Goal: Use online tool/utility: Use online tool/utility

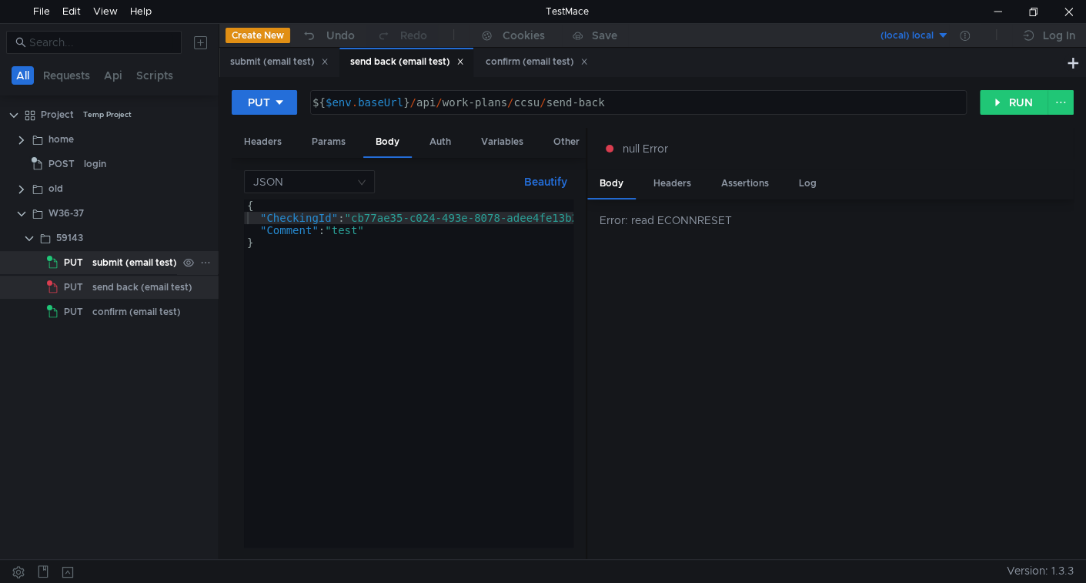
click at [105, 267] on div "submit (email test)" at bounding box center [134, 262] width 85 height 23
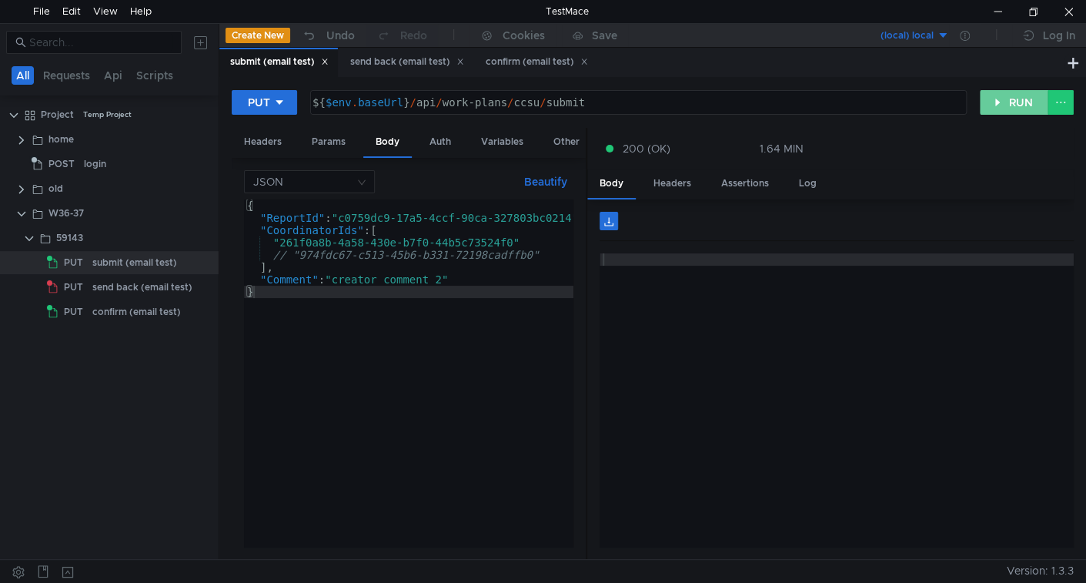
click at [999, 94] on button "RUN" at bounding box center [1014, 102] width 68 height 25
drag, startPoint x: 1019, startPoint y: 99, endPoint x: 989, endPoint y: 120, distance: 36.5
click at [1020, 100] on button "RUN" at bounding box center [1014, 102] width 68 height 25
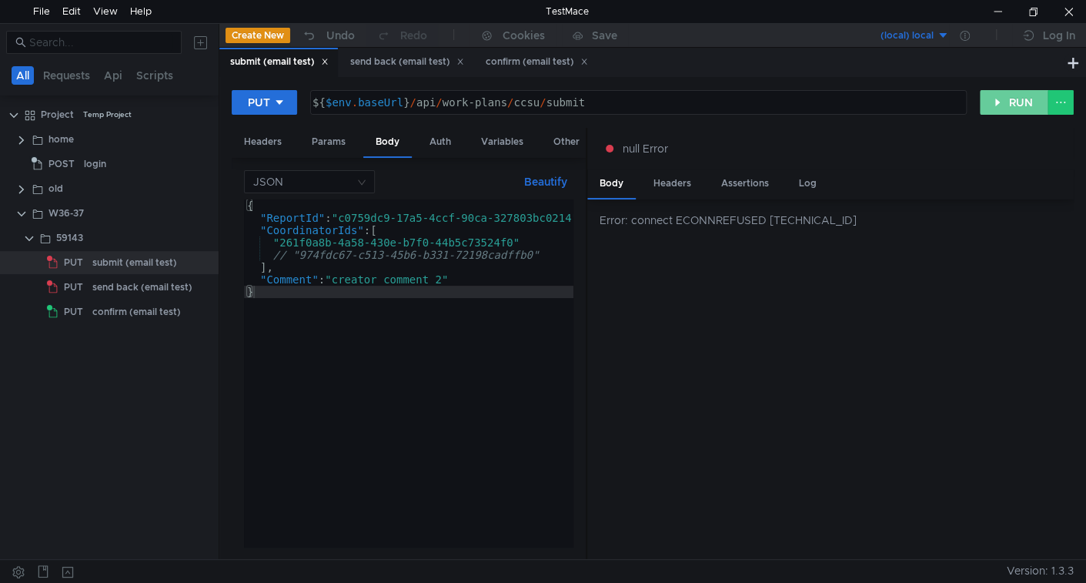
click at [995, 100] on button "RUN" at bounding box center [1014, 102] width 68 height 25
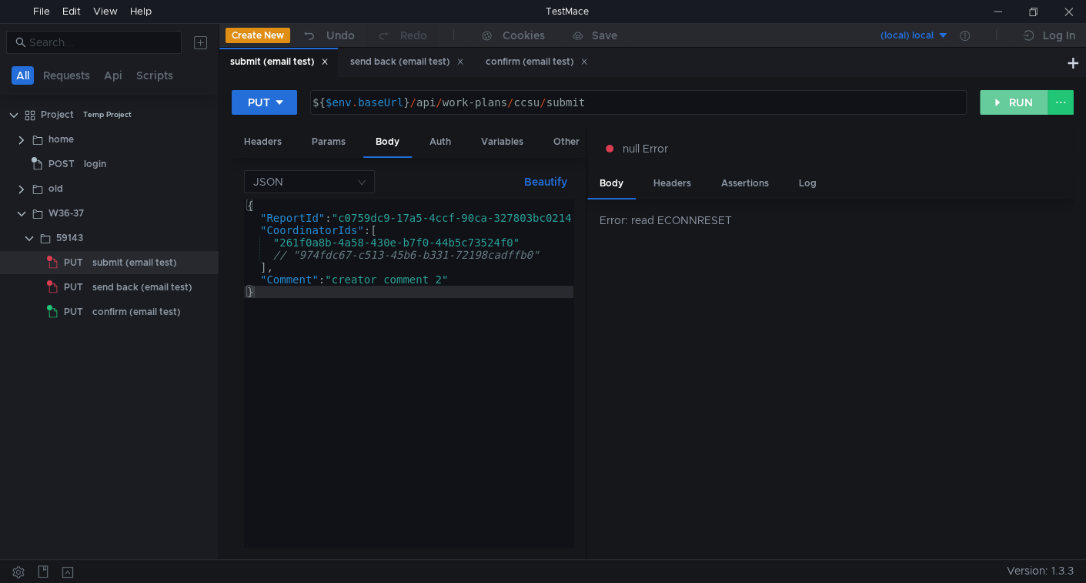
click at [1010, 104] on button "RUN" at bounding box center [1014, 102] width 68 height 25
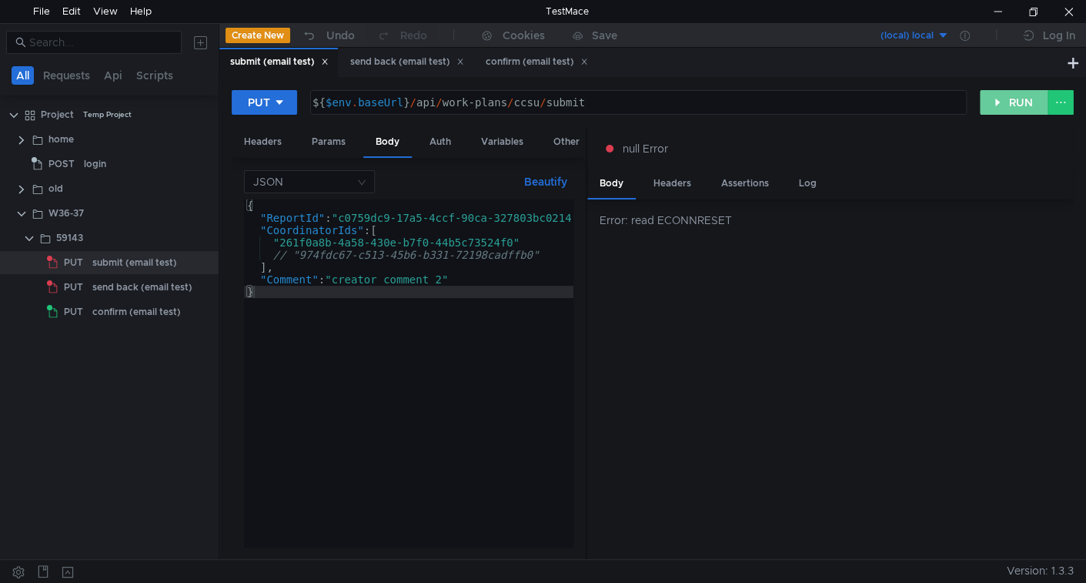
click at [1010, 104] on button "RUN" at bounding box center [1014, 102] width 68 height 25
click at [1009, 102] on button "RUN" at bounding box center [1014, 102] width 68 height 25
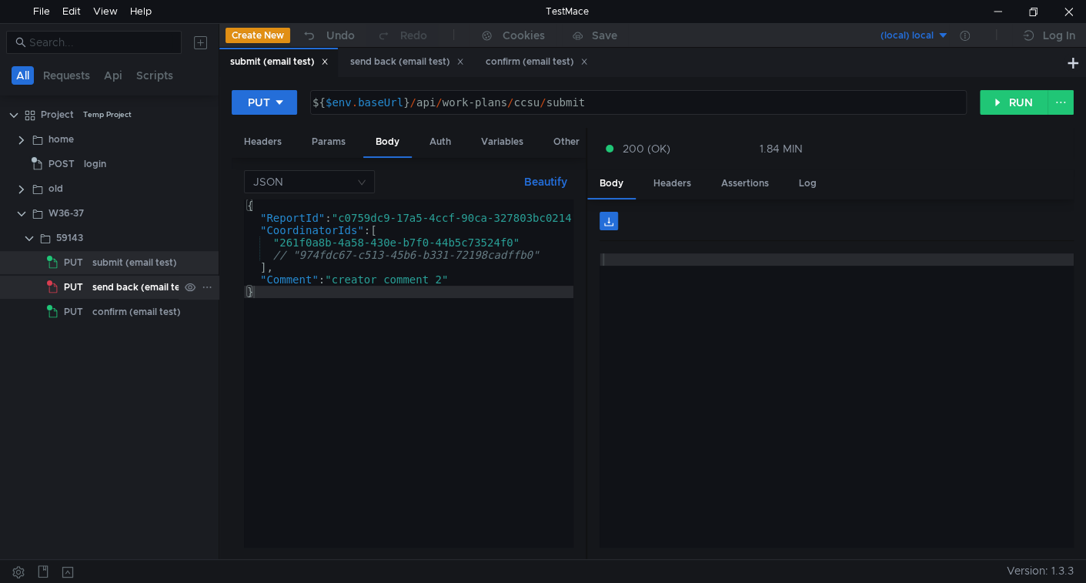
click at [140, 289] on div "send back (email test)" at bounding box center [142, 287] width 100 height 23
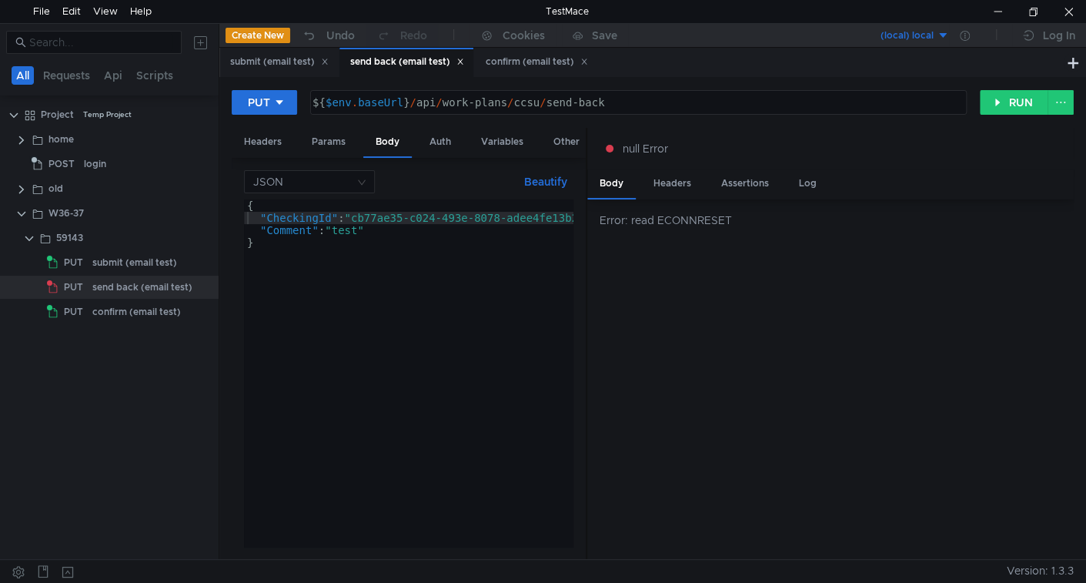
click at [360, 215] on div "{ "CheckingId" : "cb77ae35-c024-493e-8078-adee4fe13b24" , "Comment" : "test" }" at bounding box center [425, 382] width 362 height 366
paste textarea "802be646-d256-4187-b3fd-bdbaf7438337"
type textarea ""CheckingId": "802be646-d256-4187-b3fd-bdbaf7438337","
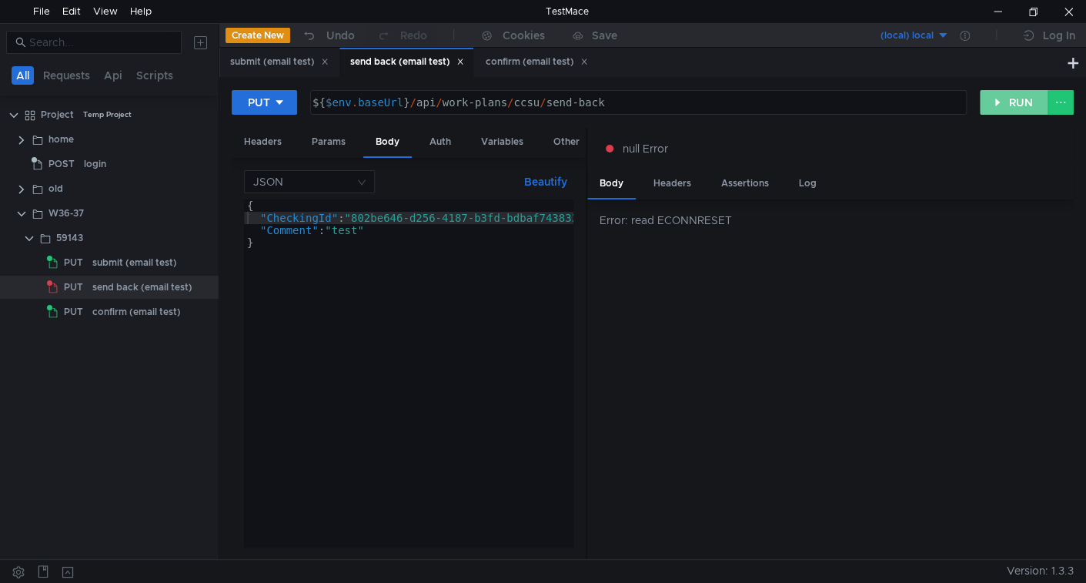
click at [989, 99] on button "RUN" at bounding box center [1014, 102] width 68 height 25
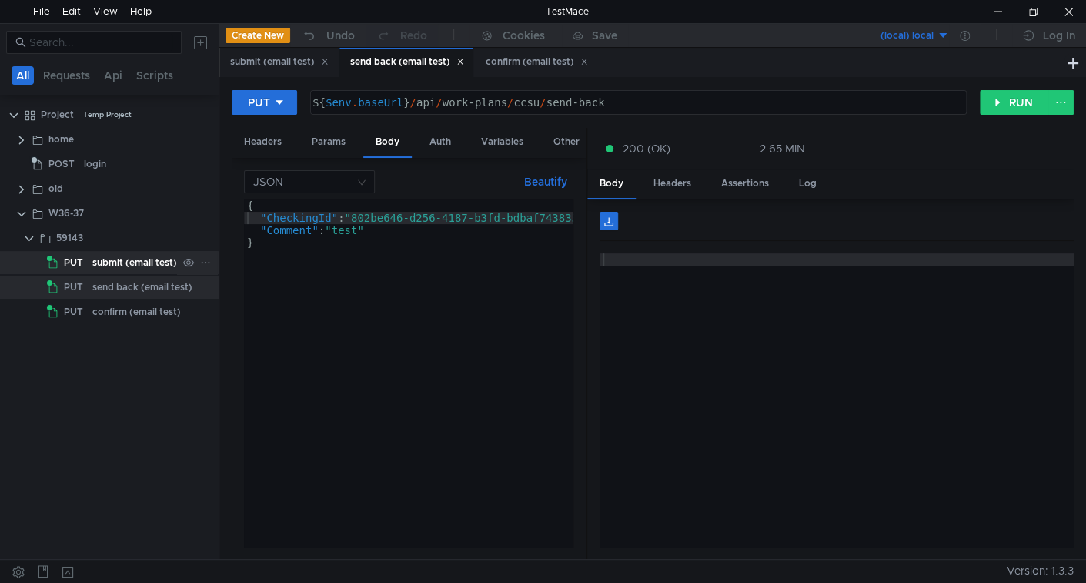
click at [120, 259] on div "submit (email test)" at bounding box center [134, 262] width 85 height 23
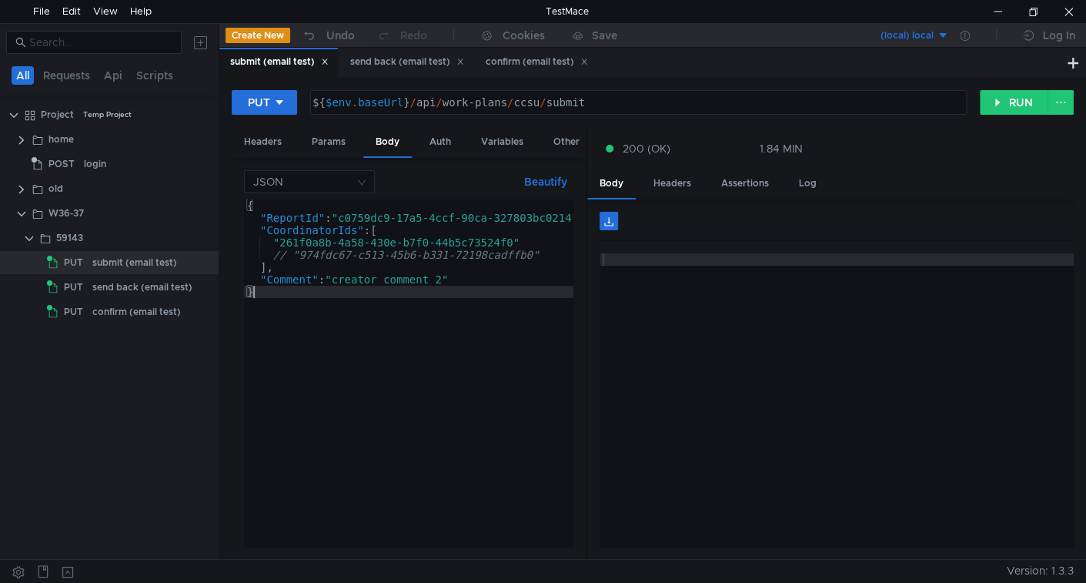
click at [513, 289] on div "{ "ReportId" : "c0759dc9-17a5-4ccf-90ca-327803bc0214" , "CoordinatorIds" : [ "2…" at bounding box center [418, 382] width 349 height 366
click at [1014, 107] on button "RUN" at bounding box center [1014, 102] width 68 height 25
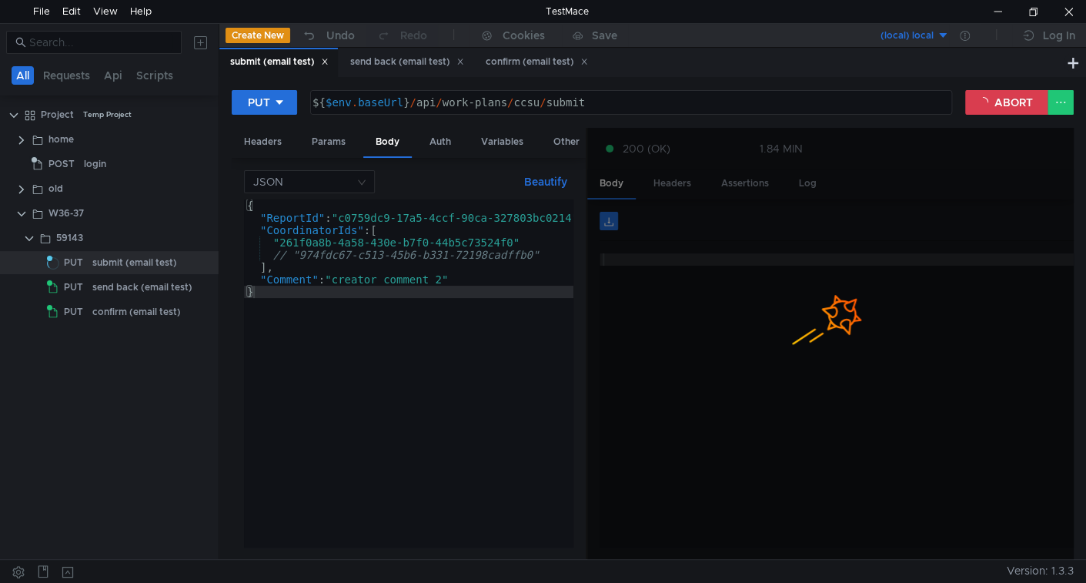
type textarea "// "974fdc67-c513-45b6-b331-72198cadffb0""
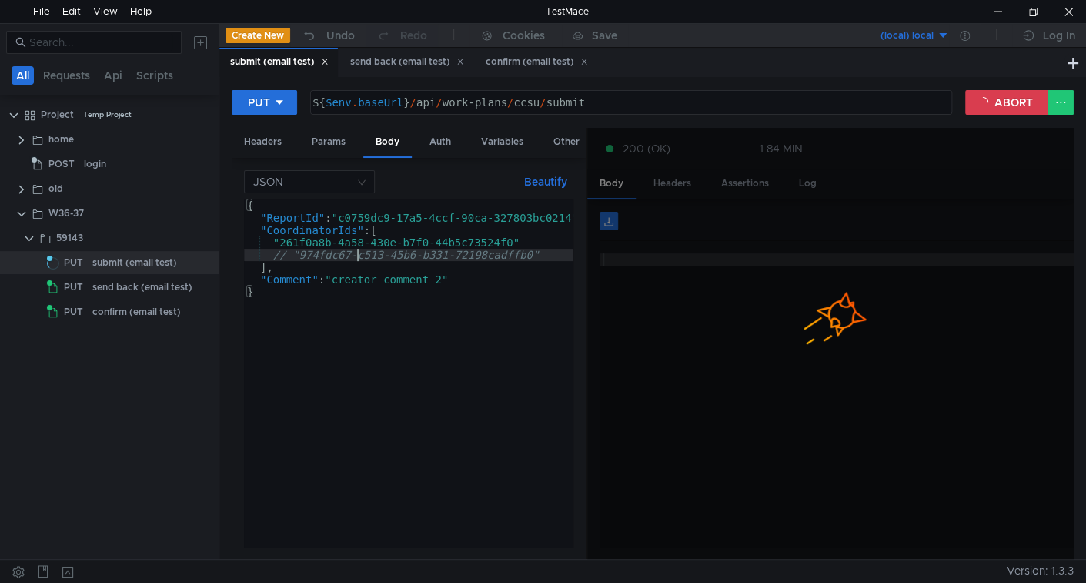
click at [356, 250] on div "{ "ReportId" : "c0759dc9-17a5-4ccf-90ca-327803bc0214" , "CoordinatorIds" : [ "2…" at bounding box center [418, 382] width 349 height 366
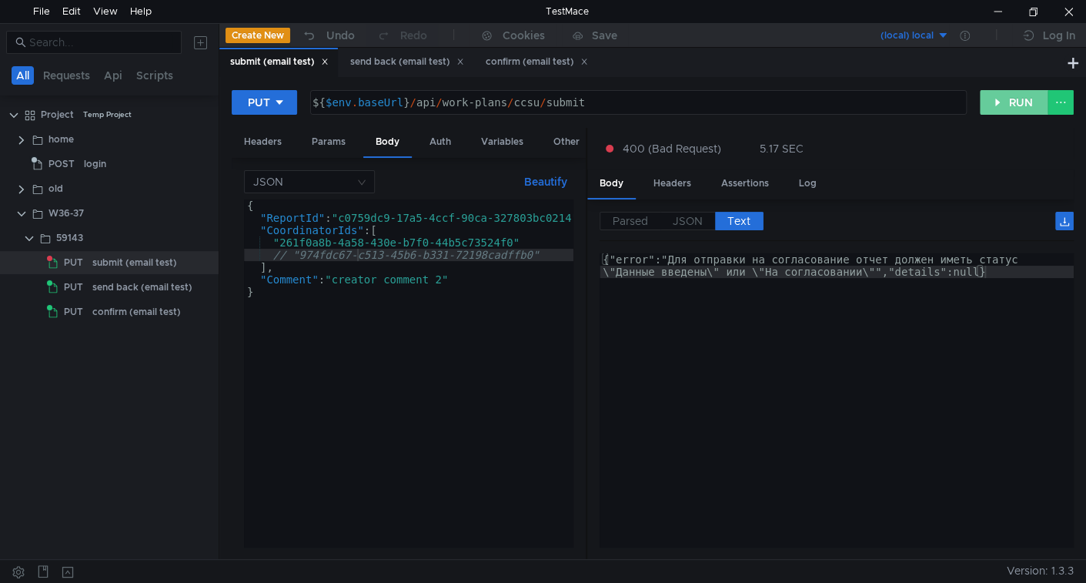
click at [1016, 103] on button "RUN" at bounding box center [1014, 102] width 68 height 25
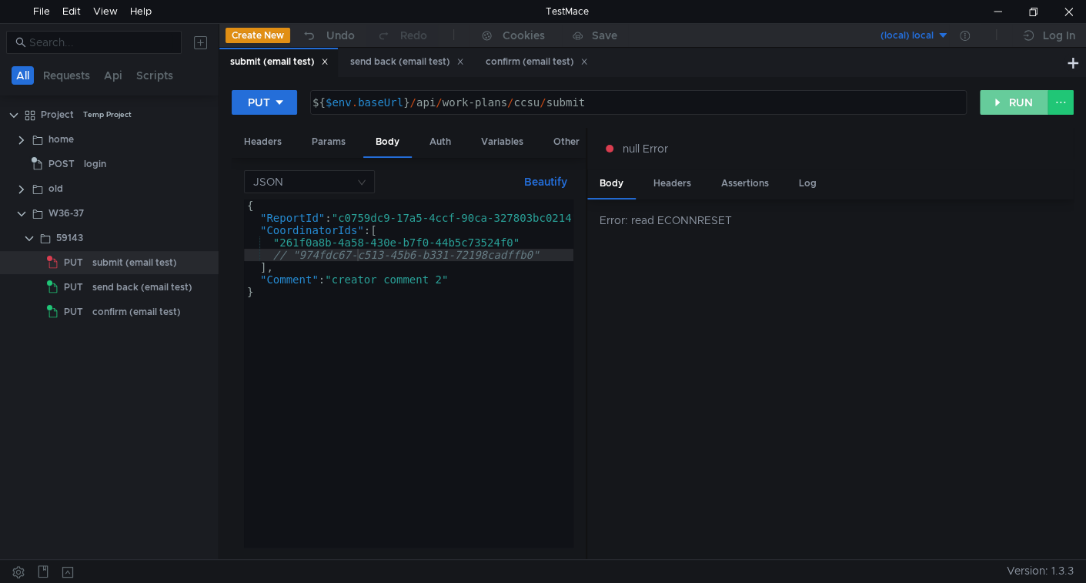
click at [991, 105] on button "RUN" at bounding box center [1014, 102] width 68 height 25
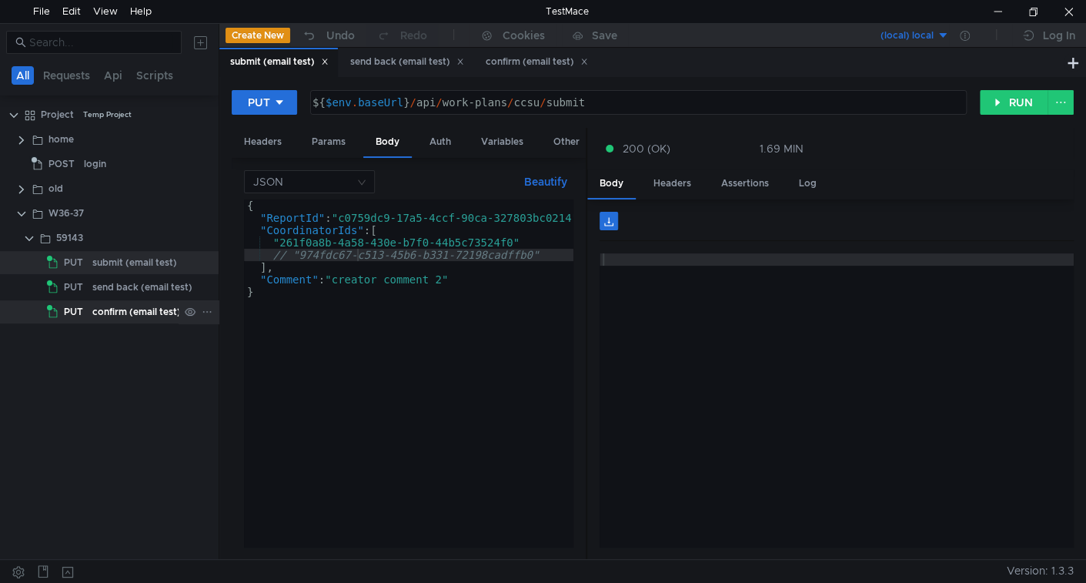
click at [104, 309] on div "confirm (email test)" at bounding box center [136, 311] width 89 height 23
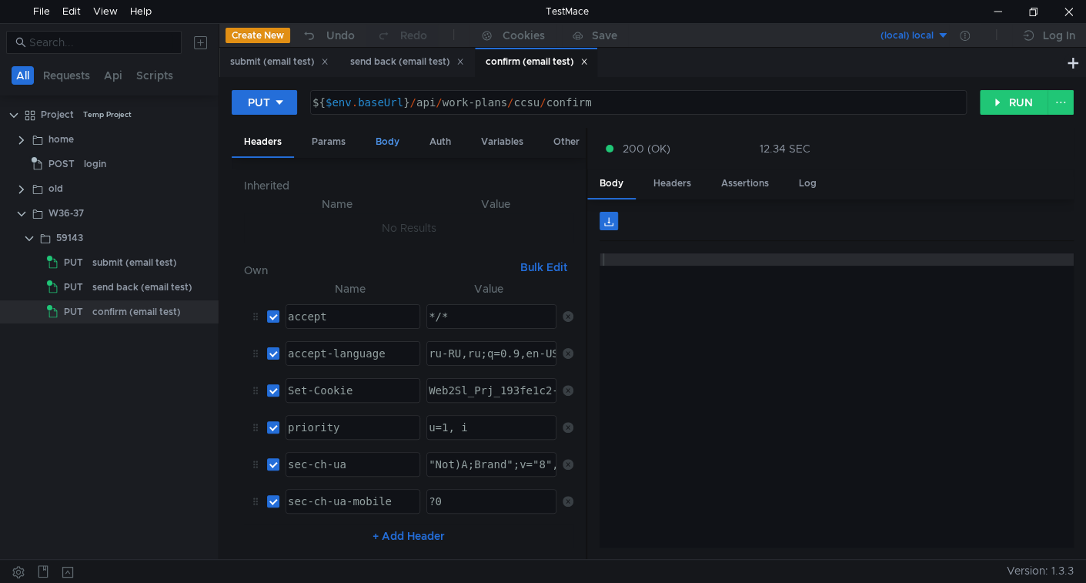
click at [391, 138] on div "Body" at bounding box center [387, 142] width 48 height 28
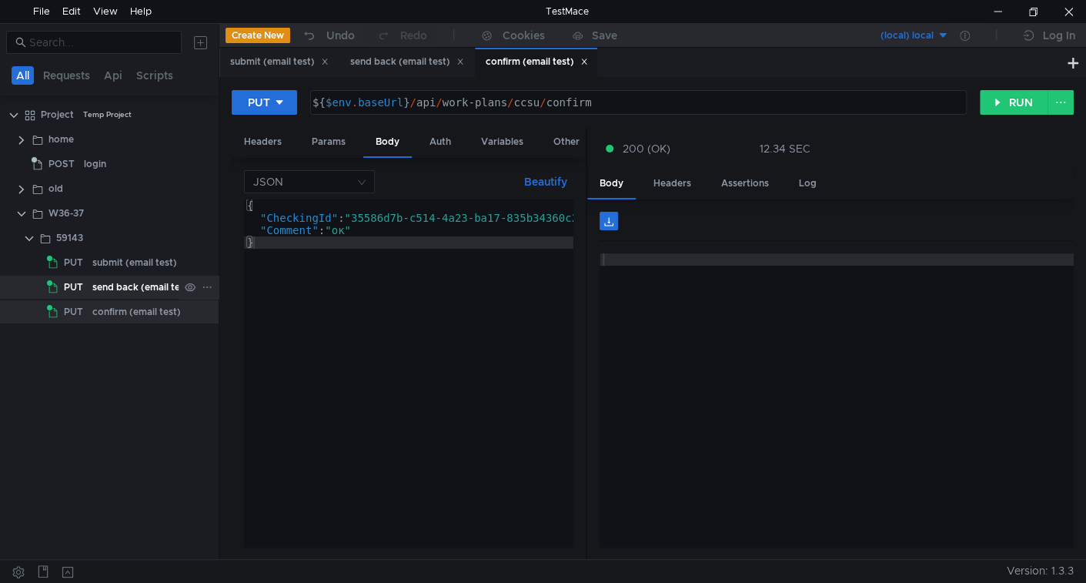
click at [133, 284] on div "send back (email test)" at bounding box center [142, 287] width 100 height 23
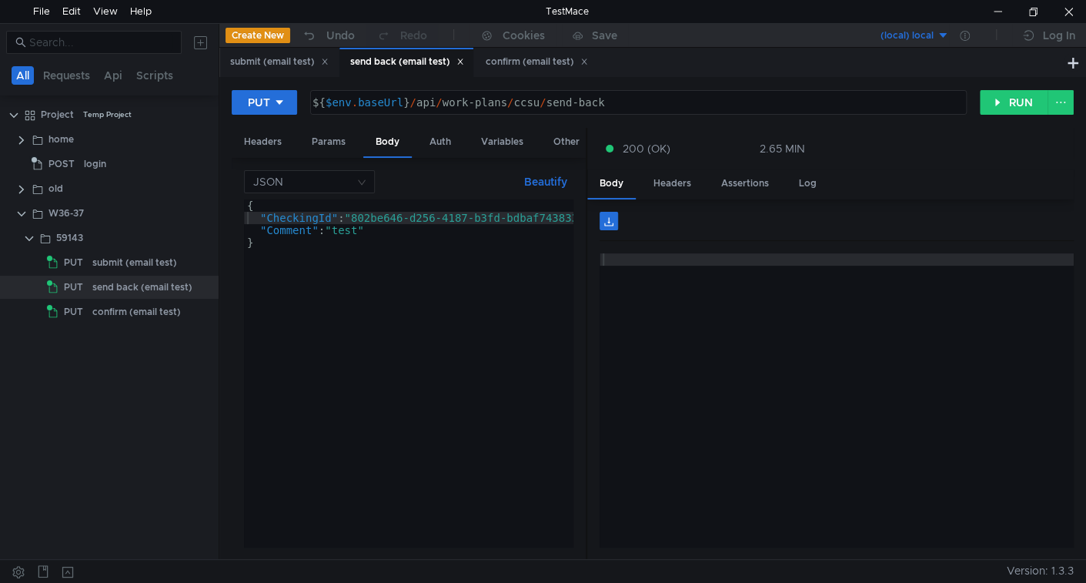
click at [360, 219] on div "{ "CheckingId" : "802be646-d256-4187-b3fd-bdbaf7438337" , "Comment" : "test" }" at bounding box center [425, 382] width 362 height 366
click at [141, 319] on div "confirm (email test)" at bounding box center [136, 311] width 89 height 23
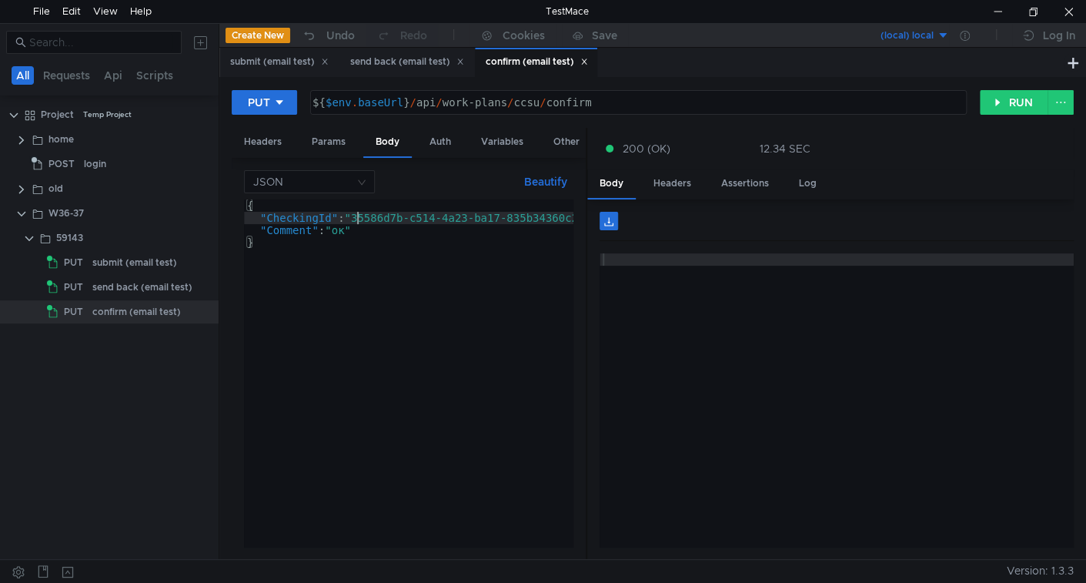
click at [356, 220] on div "{ "CheckingId" : "35586d7b-c514-4a23-ba17-835b34360c21" , "Comment" : "ок" }" at bounding box center [425, 385] width 362 height 372
paste textarea "802be646-d256-4187-b3fd-bdbaf7438337"
type textarea ""CheckingId": "802be646-d256-4187-b3fd-bdbaf7438337","
click at [1027, 92] on button "RUN" at bounding box center [1014, 102] width 68 height 25
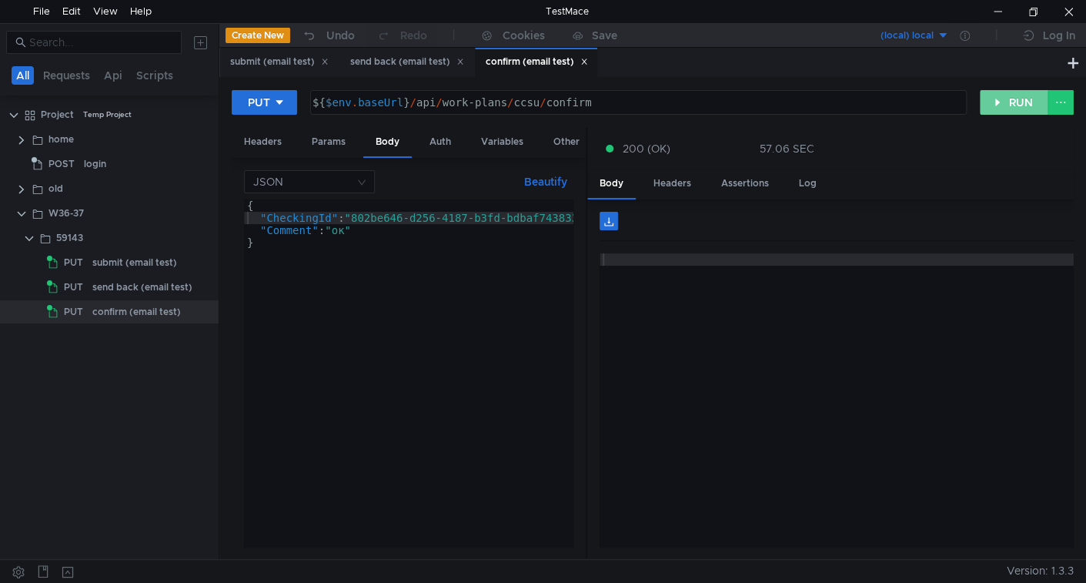
click at [1010, 99] on button "RUN" at bounding box center [1014, 102] width 68 height 25
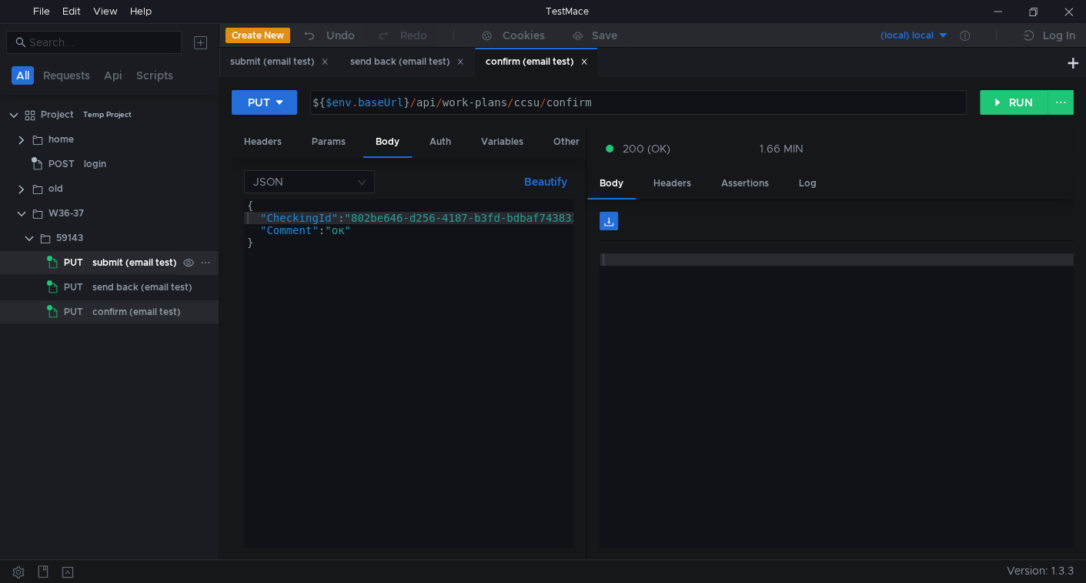
click at [122, 254] on div "submit (email test)" at bounding box center [134, 262] width 85 height 23
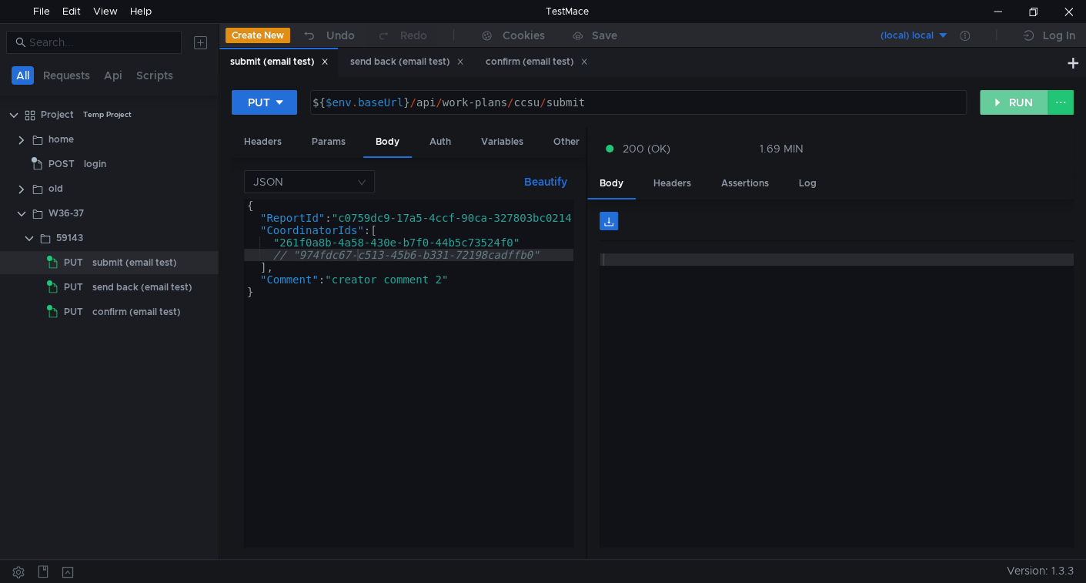
click at [1010, 103] on button "RUN" at bounding box center [1014, 102] width 68 height 25
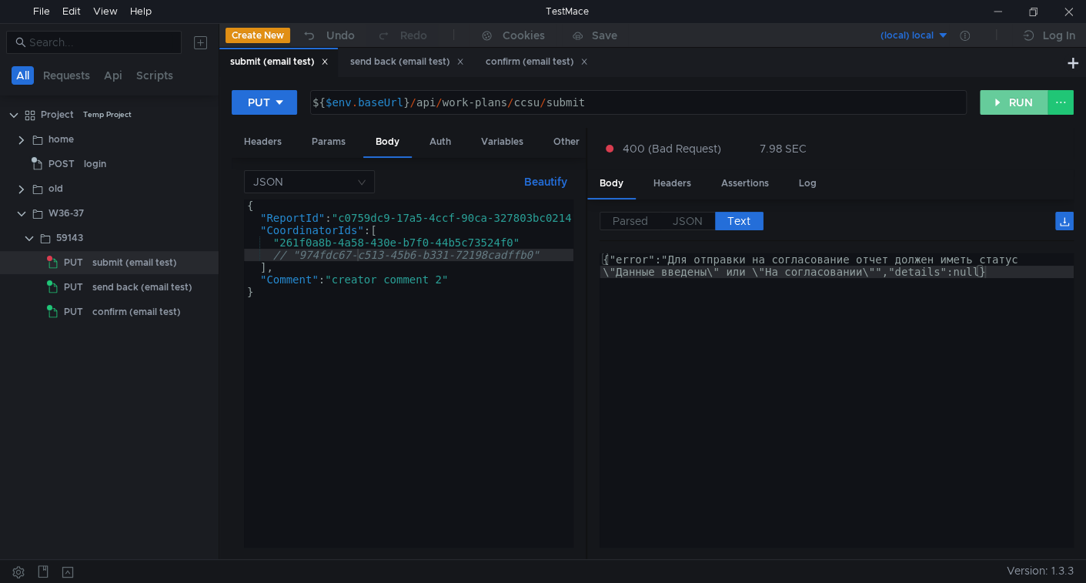
click at [1014, 105] on button "RUN" at bounding box center [1014, 102] width 68 height 25
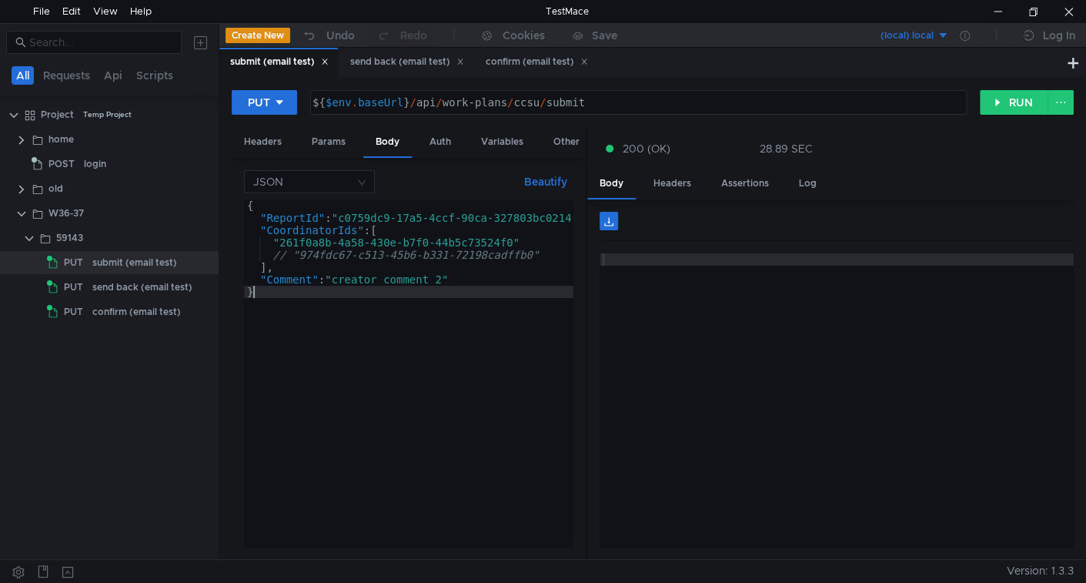
type textarea "}"
click at [430, 352] on div "{ "ReportId" : "c0759dc9-17a5-4ccf-90ca-327803bc0214" , "CoordinatorIds" : [ "2…" at bounding box center [418, 382] width 349 height 366
click at [102, 290] on div "send back (email test)" at bounding box center [142, 287] width 100 height 23
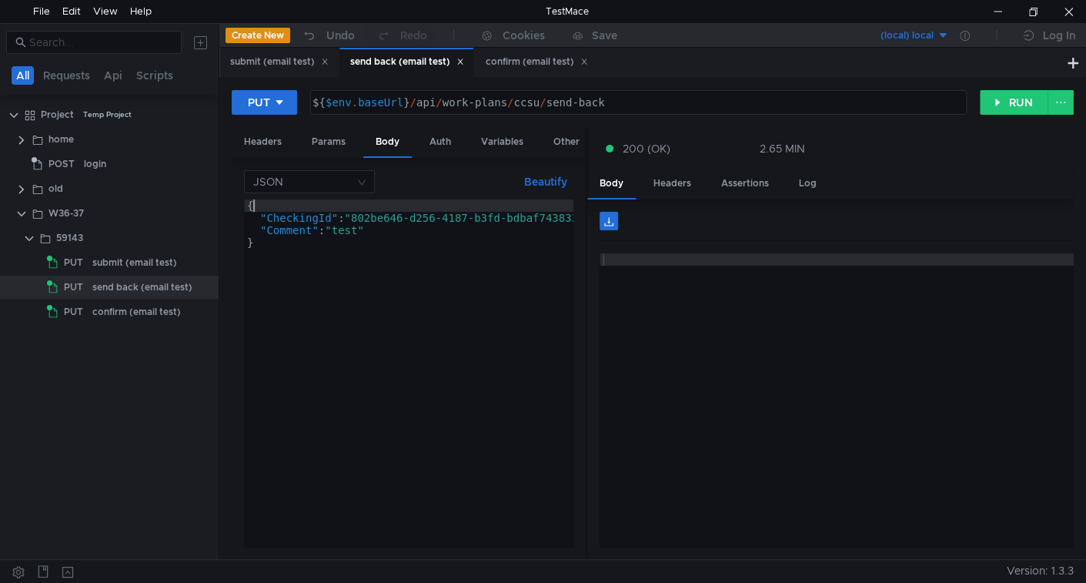
click at [331, 208] on div "{ "CheckingId" : "802be646-d256-4187-b3fd-bdbaf7438337" , "Comment" : "test" }" at bounding box center [425, 382] width 362 height 366
paste textarea "a2606b86-fce5-4f84-a81f-ae5eefd34365"
type textarea ""CheckingId": "a2606b86-fce5-4f84-a81f-ae5eefd34365","
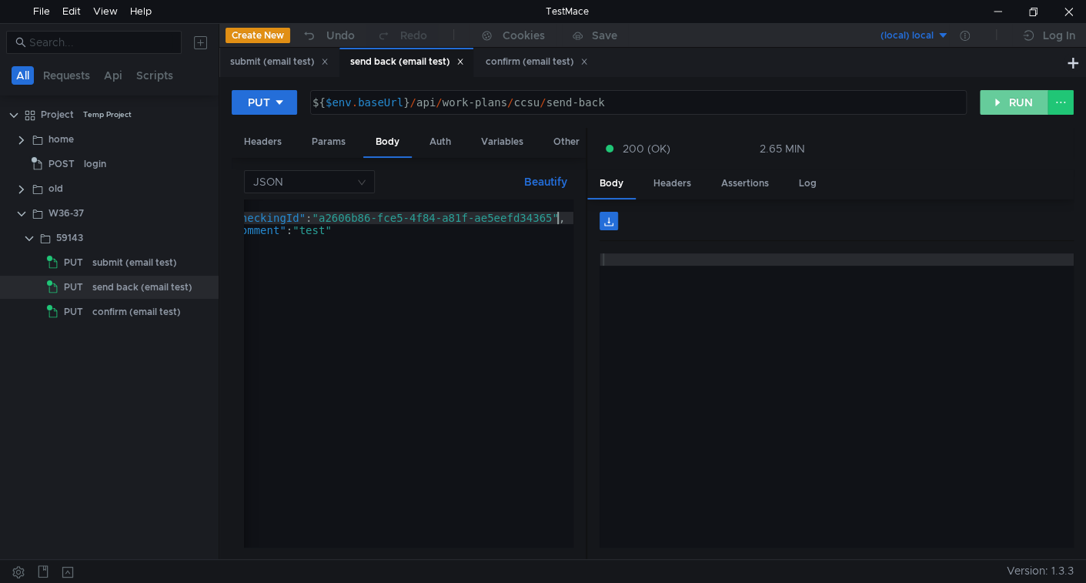
drag, startPoint x: 995, startPoint y: 108, endPoint x: 985, endPoint y: 115, distance: 12.2
click at [995, 107] on button "RUN" at bounding box center [1014, 102] width 68 height 25
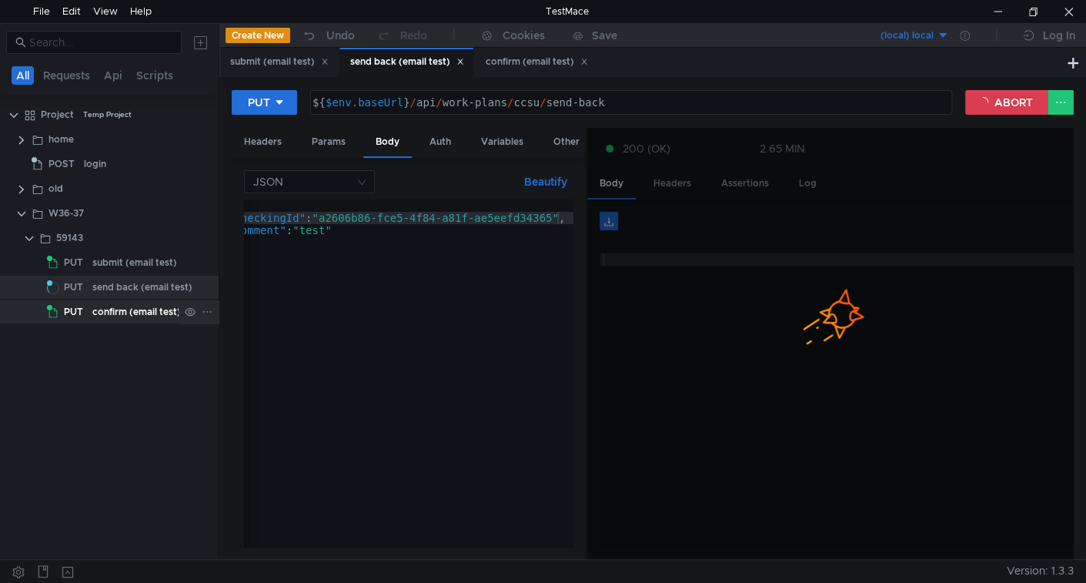
click at [139, 312] on div "confirm (email test)" at bounding box center [136, 311] width 89 height 23
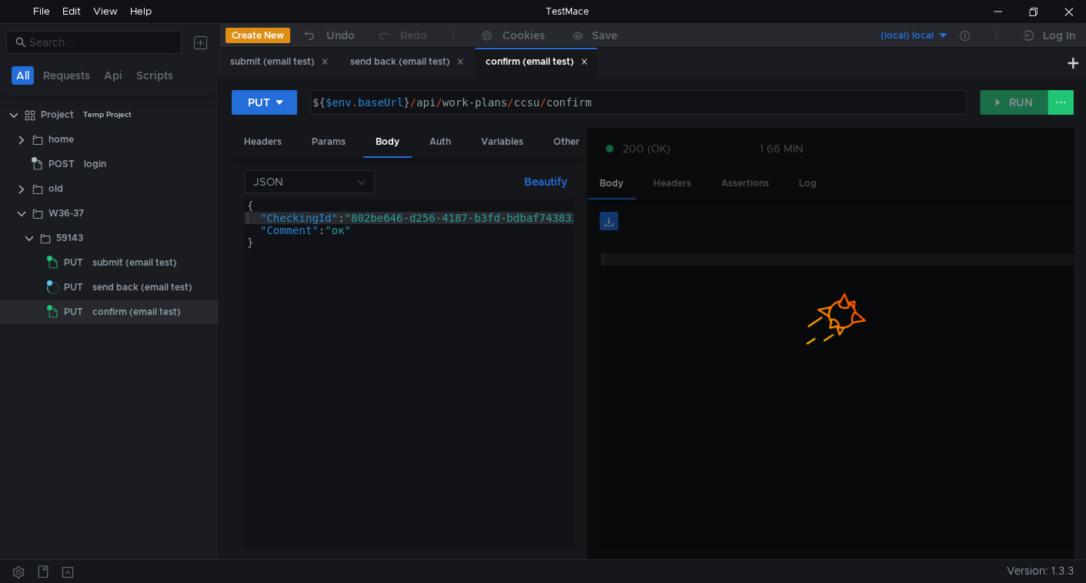
click at [350, 214] on div "{ "CheckingId" : "802be646-d256-4187-b3fd-bdbaf7438337" , "Comment" : "ок" }" at bounding box center [425, 382] width 362 height 366
click at [359, 219] on div "{ "CheckingId" : "802be646-d256-4187-b3fd-bdbaf7438337" , "Comment" : "ок" }" at bounding box center [425, 382] width 362 height 366
paste textarea "a2606b86-fce5-4f84-a81f-ae5eefd34365"
type textarea ""CheckingId": "a2606b86-fce5-4f84-a81f-ae5eefd34365","
click at [124, 290] on div "send back (email test)" at bounding box center [142, 287] width 100 height 23
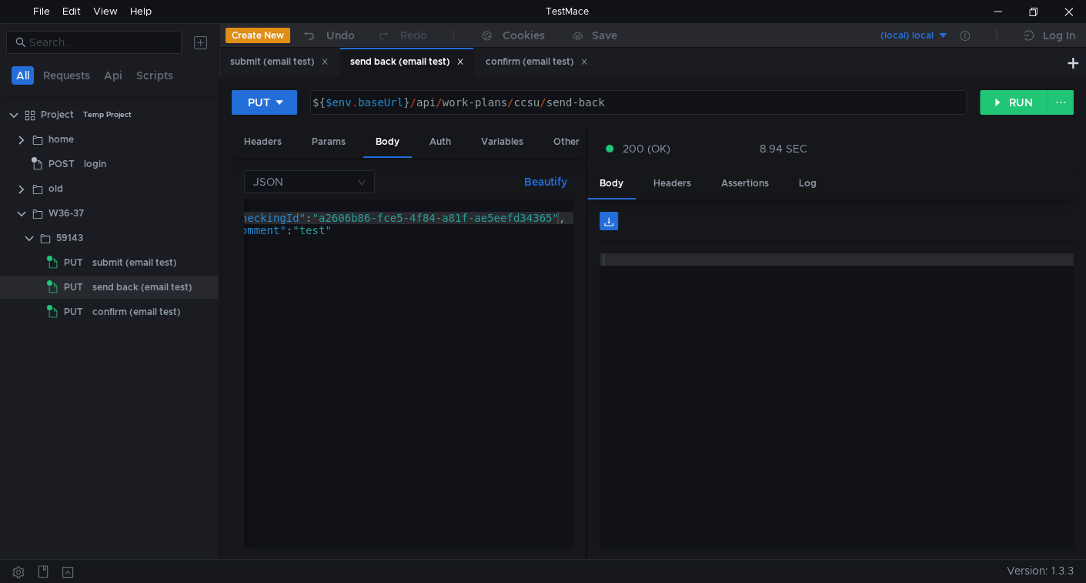
drag, startPoint x: 409, startPoint y: 546, endPoint x: 299, endPoint y: 559, distance: 110.2
click at [299, 560] on div "All Requests Api Scripts Project Temp Project home POST login old W36-37 59143 …" at bounding box center [543, 302] width 1086 height 559
click at [93, 259] on div "submit (email test)" at bounding box center [134, 262] width 85 height 23
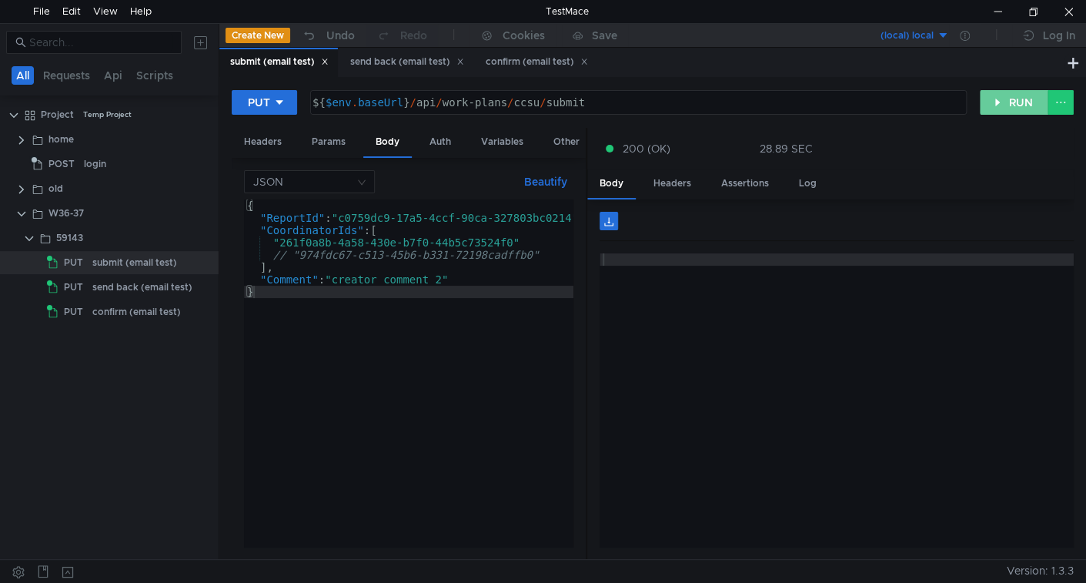
drag, startPoint x: 1014, startPoint y: 95, endPoint x: 982, endPoint y: 115, distance: 37.8
click at [1014, 94] on button "RUN" at bounding box center [1014, 102] width 68 height 25
click at [129, 318] on div "confirm (email test)" at bounding box center [136, 311] width 89 height 23
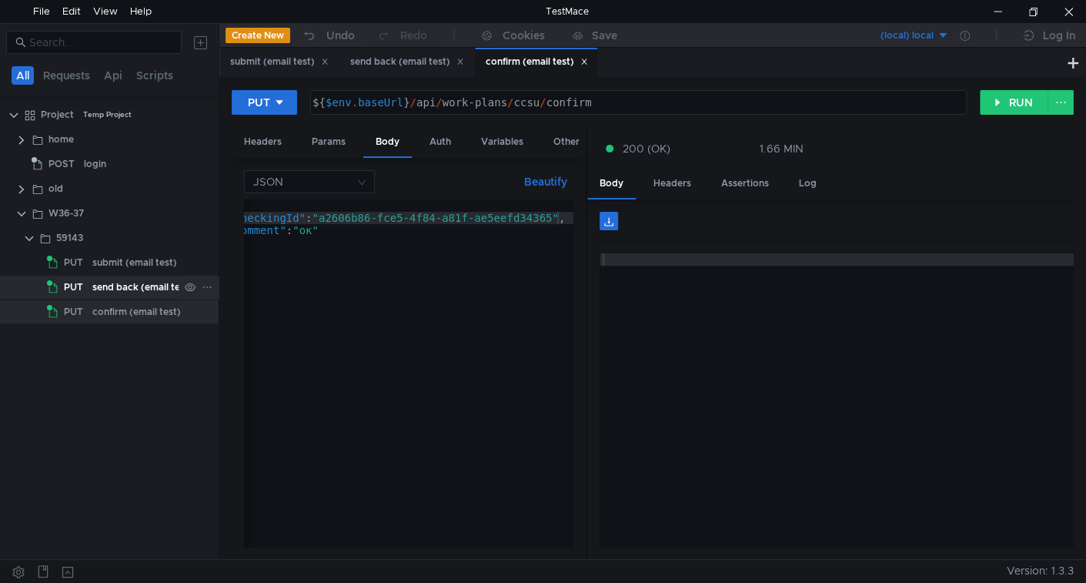
click at [115, 290] on div "send back (email test)" at bounding box center [142, 287] width 100 height 23
click at [110, 314] on div "confirm (email test)" at bounding box center [136, 311] width 89 height 23
click at [1006, 105] on button "RUN" at bounding box center [1014, 102] width 68 height 25
click at [1011, 105] on button "RUN" at bounding box center [1014, 102] width 68 height 25
click at [285, 272] on div "{ "CheckingId" : "a2606b86-fce5-4f84-a81f-ae5eefd34365" , "Comment" : "ок" }" at bounding box center [393, 382] width 362 height 366
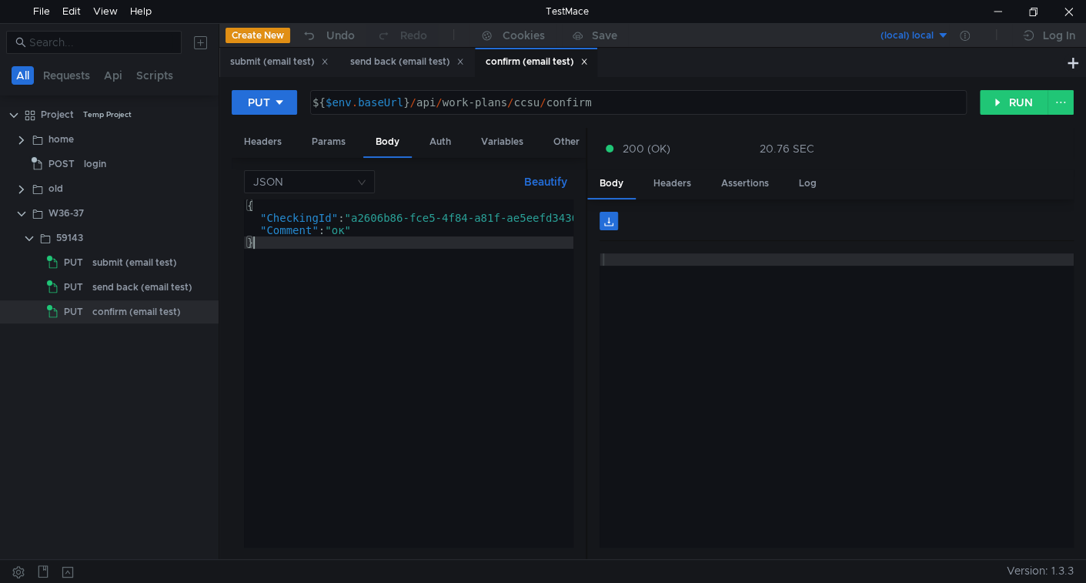
click at [294, 298] on div "{ "CheckingId" : "a2606b86-fce5-4f84-a81f-ae5eefd34365" , "Comment" : "ок" }" at bounding box center [425, 382] width 362 height 366
click at [268, 267] on div "{ "CheckingId" : "a2606b86-fce5-4f84-a81f-ae5eefd34365" , "Comment" : "ок" }" at bounding box center [425, 382] width 362 height 366
type textarea "{"
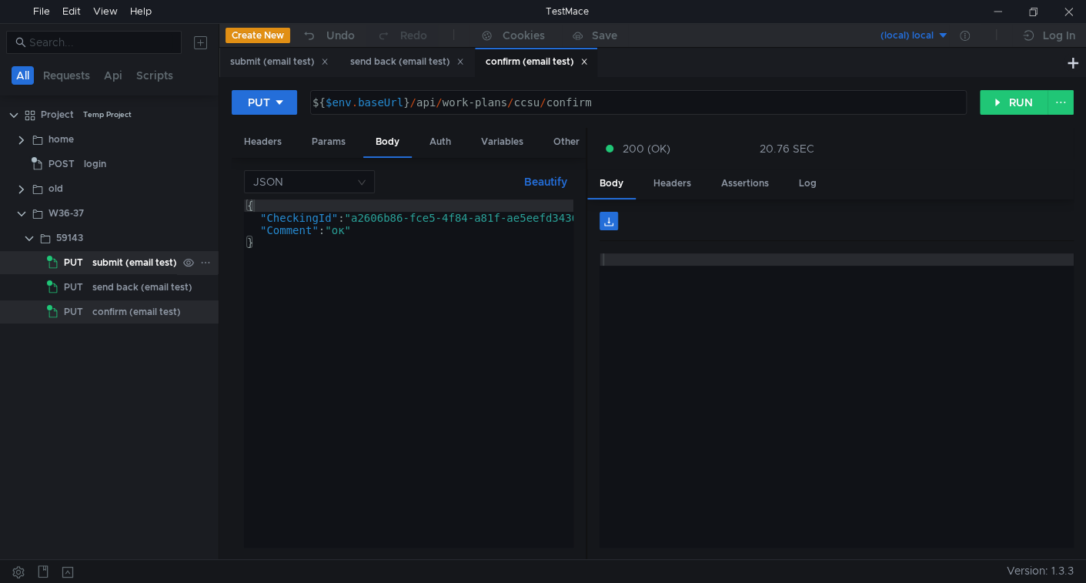
click at [108, 259] on div "submit (email test)" at bounding box center [134, 262] width 85 height 23
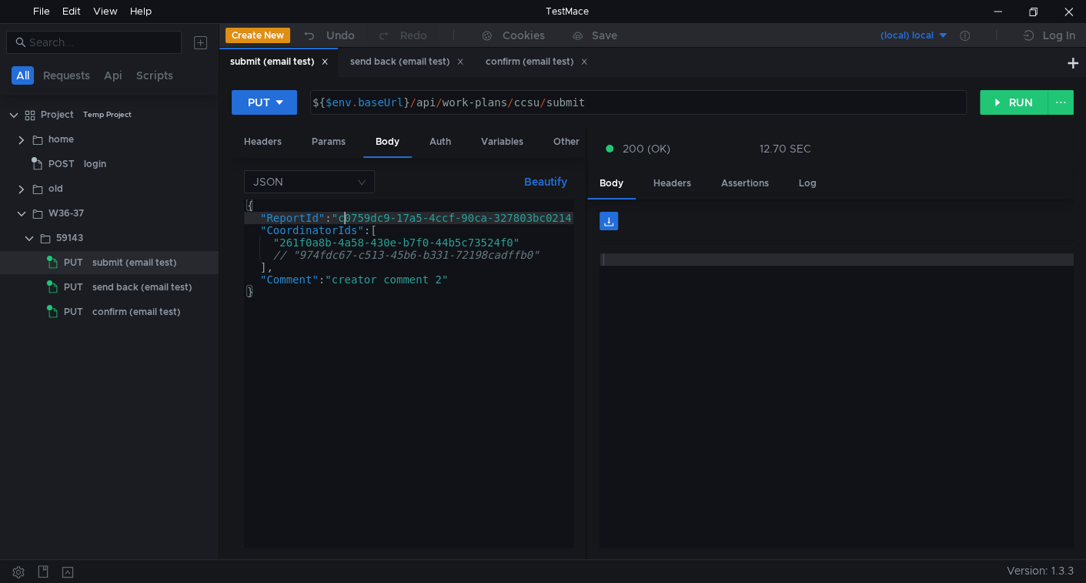
click at [346, 216] on div "{ "ReportId" : "c0759dc9-17a5-4ccf-90ca-327803bc0214" , "CoordinatorIds" : [ "2…" at bounding box center [418, 382] width 349 height 366
paste textarea "1db7322f-a013-466f-b07b-3271a5bdbb63"
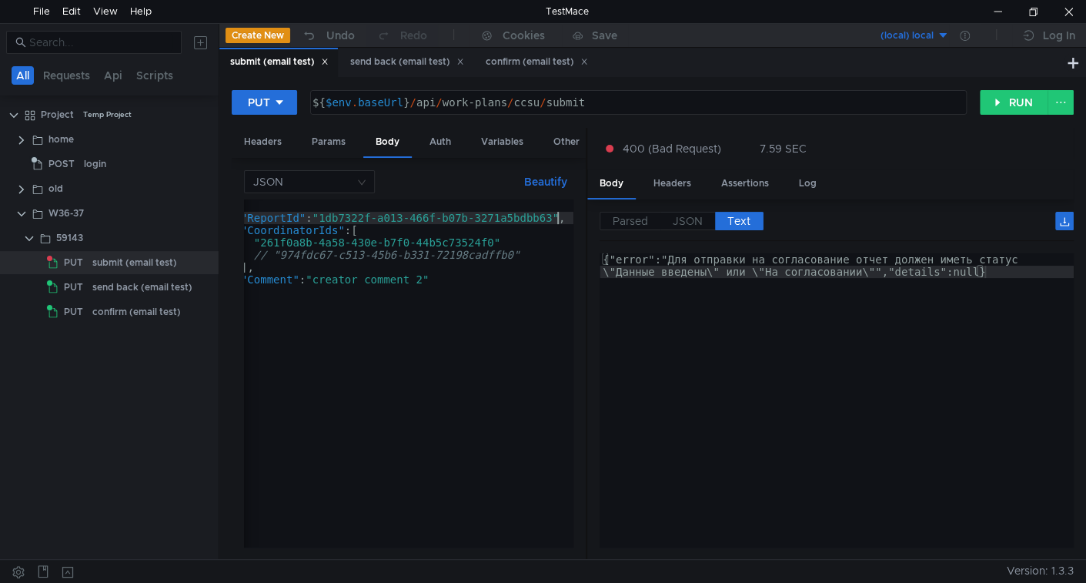
click at [327, 217] on div "{ "ReportId" : "1db7322f-a013-466f-b07b-3271a5bdbb63" , "CoordinatorIds" : [ "2…" at bounding box center [399, 382] width 349 height 366
paste textarea "c4f852d3-1955-4018-9590-1e61975c5790"
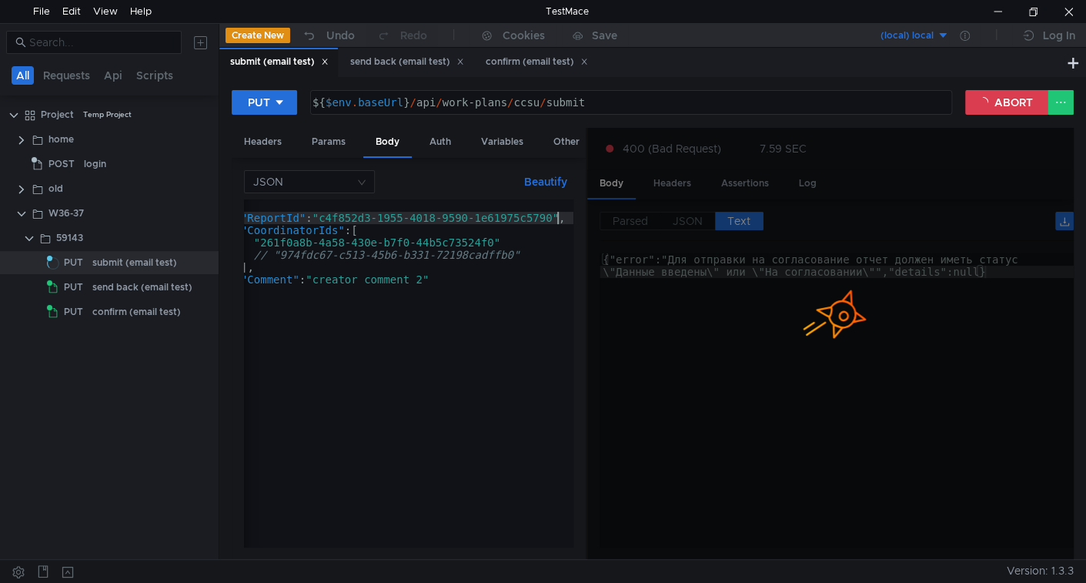
click at [323, 215] on div "{ "ReportId" : "c4f852d3-1955-4018-9590-1e61975c5790" , "CoordinatorIds" : [ "2…" at bounding box center [399, 382] width 349 height 366
paste textarea "42e14f63-78df-484f-818c-45c9f3967a0f"
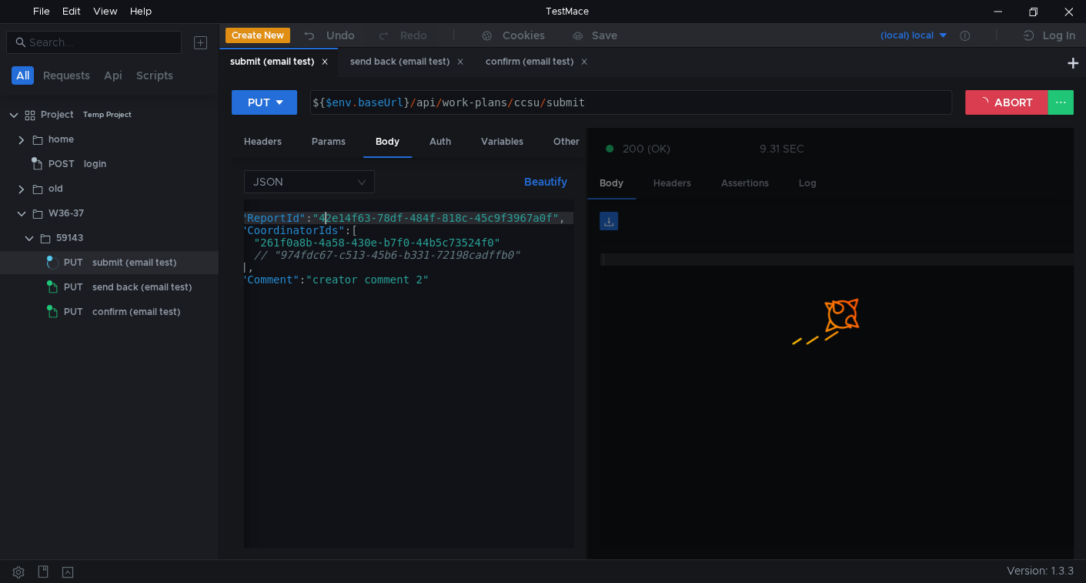
click at [326, 219] on div "{ "ReportId" : "42e14f63-78df-484f-818c-45c9f3967a0f" , "CoordinatorIds" : [ "2…" at bounding box center [399, 382] width 349 height 366
paste textarea "dc3a73ea-1729-4c8c-9c30-a03cfe035d15"
type textarea ""ReportId": "dc3a73ea-1729-4c8c-9c30-a03cfe035d15","
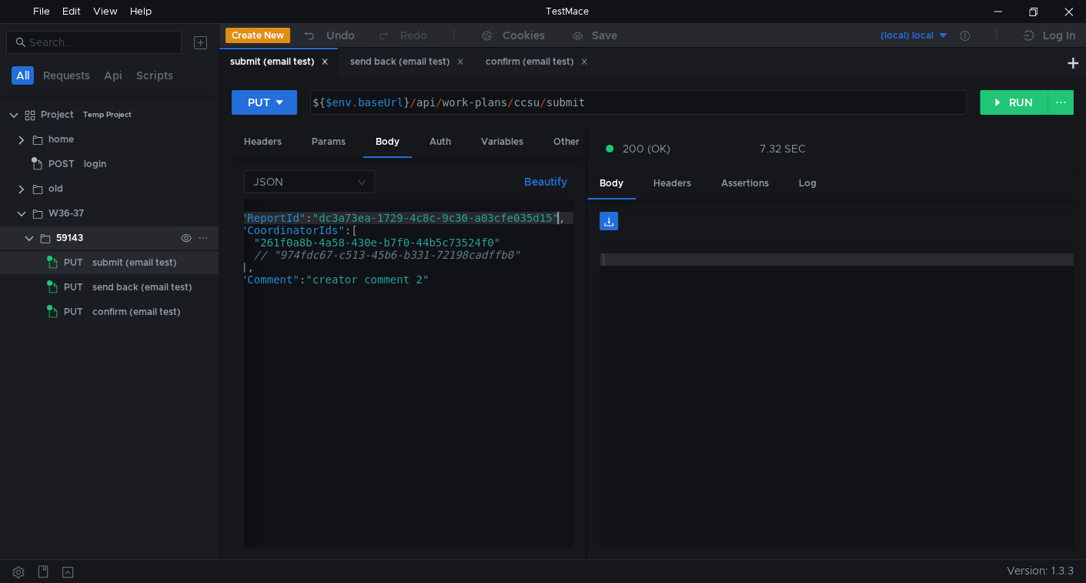
click at [205, 232] on icon at bounding box center [203, 237] width 11 height 11
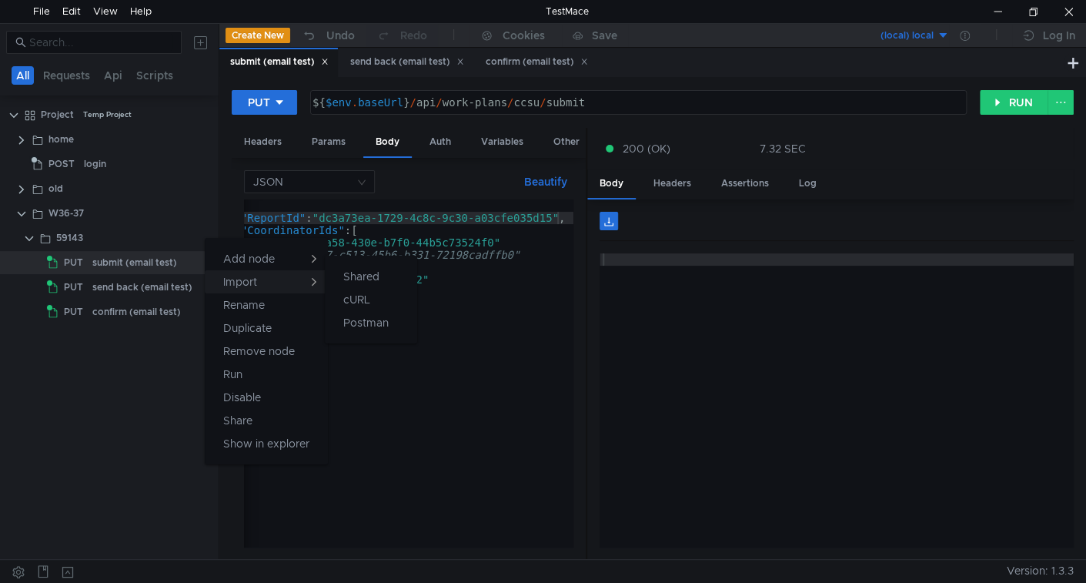
click at [255, 289] on button "Import" at bounding box center [266, 281] width 123 height 23
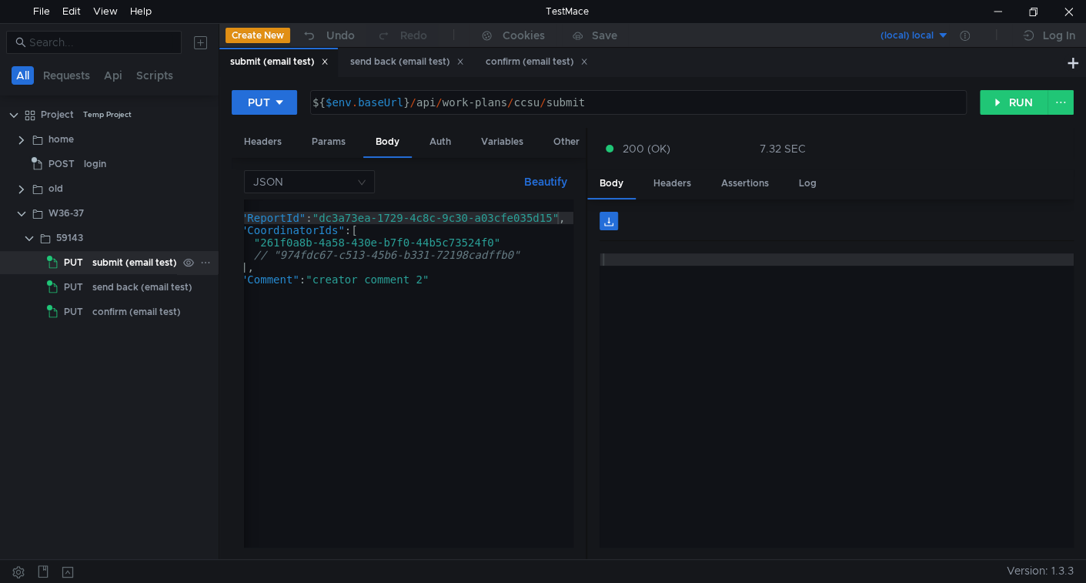
click at [139, 261] on div at bounding box center [543, 291] width 1086 height 583
click at [205, 235] on icon at bounding box center [203, 237] width 11 height 11
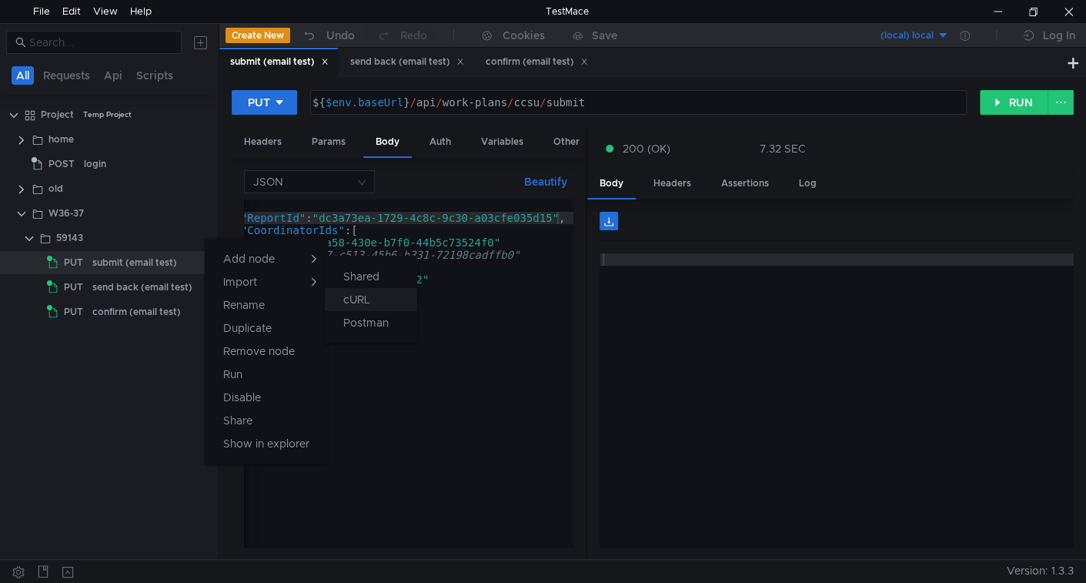
click at [339, 299] on button "cURL" at bounding box center [371, 299] width 92 height 23
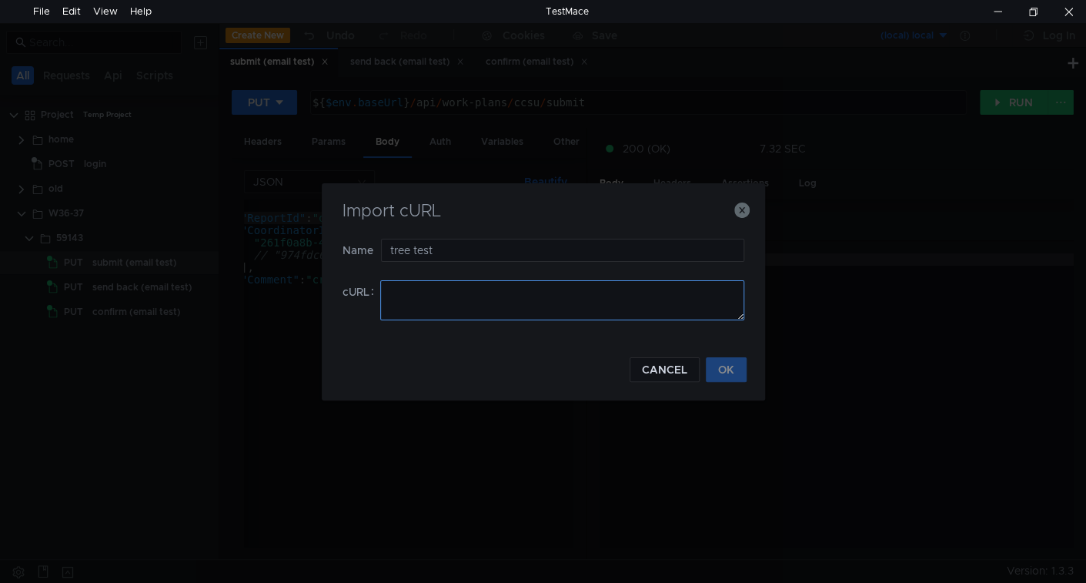
type input "tree test"
click at [441, 303] on textarea at bounding box center [562, 300] width 364 height 40
paste textarea "curl 'https://ius-msb.sgp2.local/ius-msb-dev/api/CoordinationReportTree/LoadNod…"
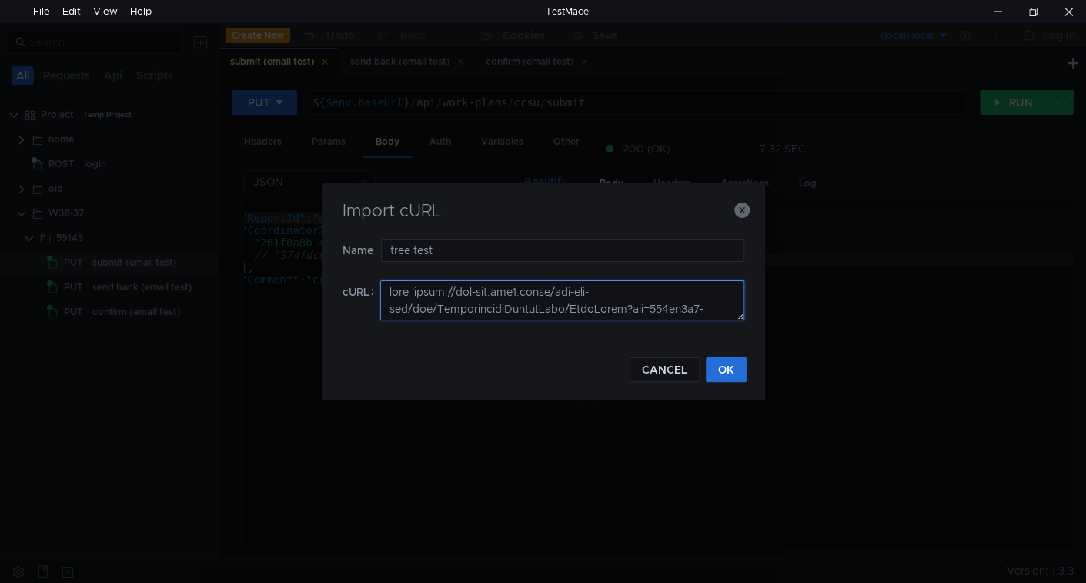
scroll to position [455, 0]
type textarea "curl 'https://ius-msb.sgp2.local/ius-msb-dev/api/CoordinationReportTree/LoadNod…"
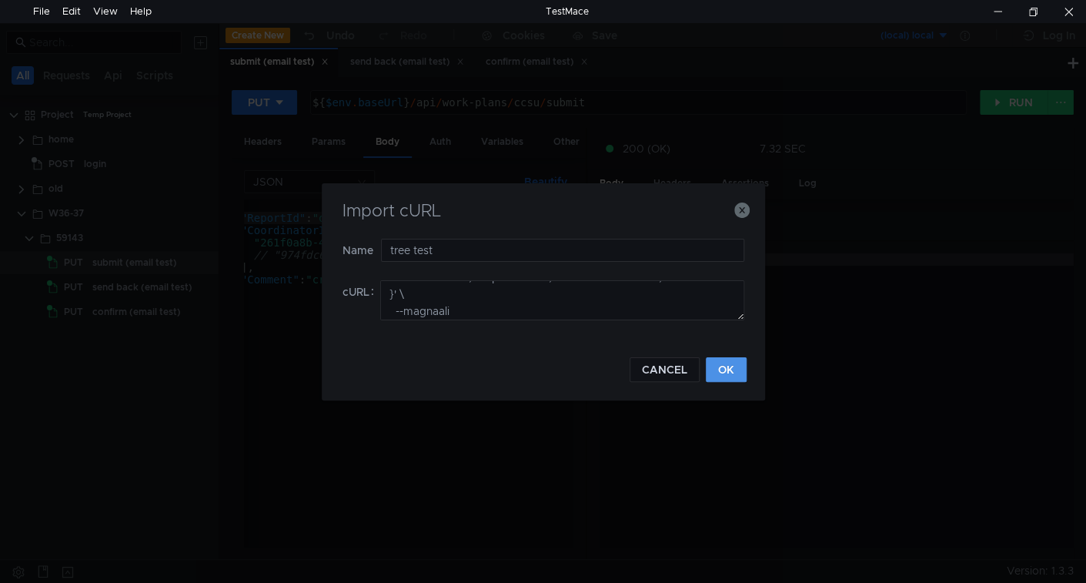
click at [736, 365] on button "OK" at bounding box center [726, 369] width 41 height 25
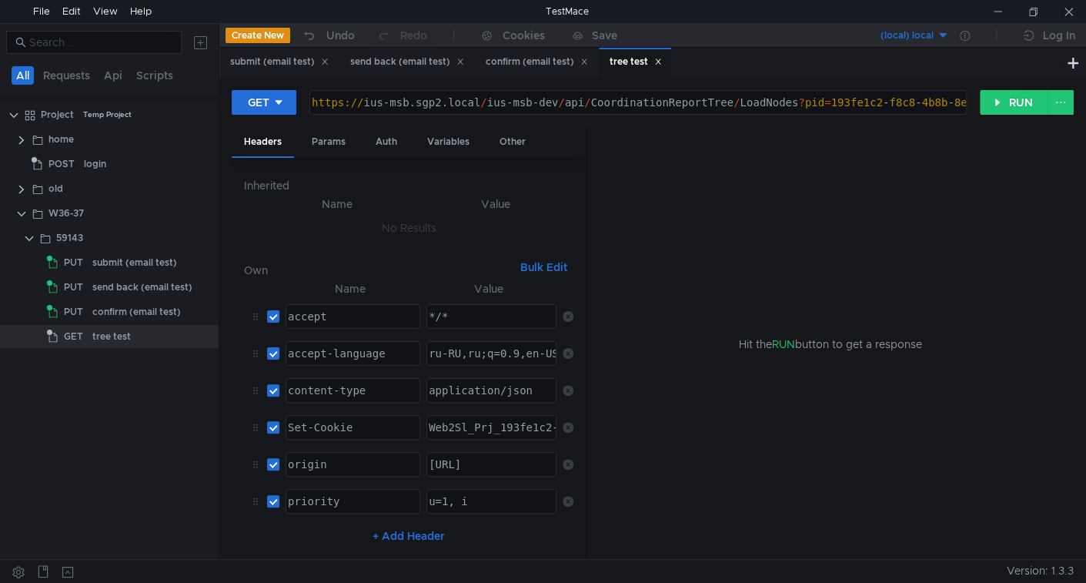
click at [178, 419] on tree-viewport "Project Temp Project home POST login old W36-37 59143 PUT PUT PUT" at bounding box center [109, 330] width 219 height 457
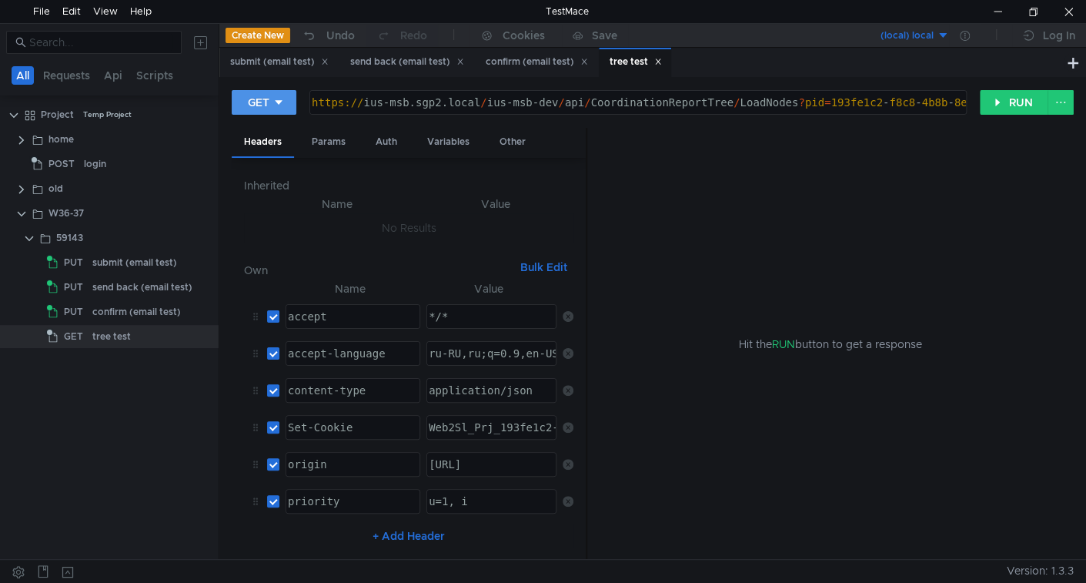
click at [270, 110] on button "GET" at bounding box center [264, 102] width 65 height 25
drag, startPoint x: 272, startPoint y: 160, endPoint x: 295, endPoint y: 288, distance: 129.7
click at [272, 161] on li "POST" at bounding box center [265, 159] width 67 height 25
click at [382, 140] on div "Body" at bounding box center [387, 142] width 48 height 28
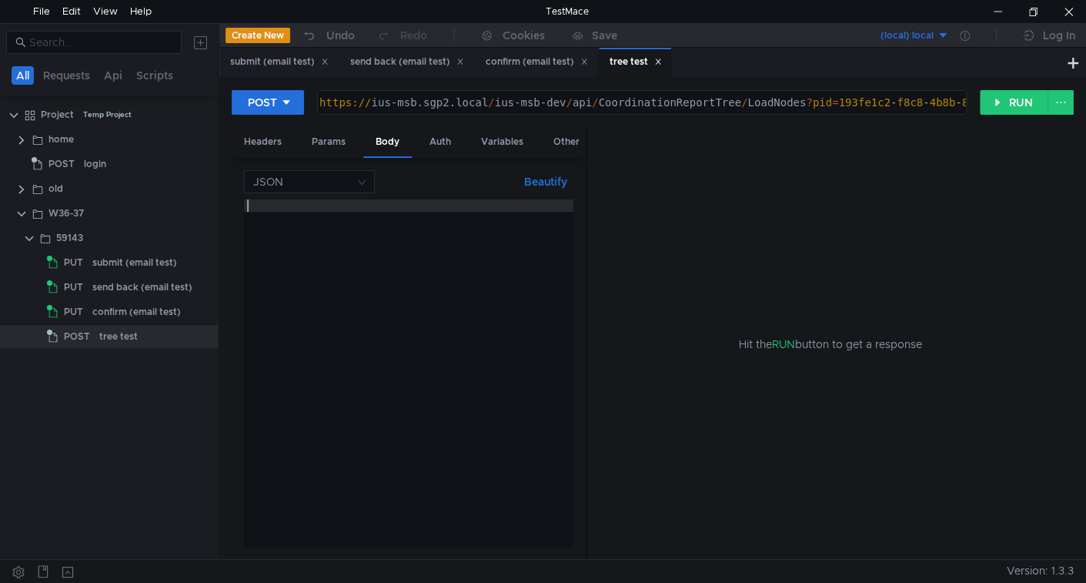
click at [356, 222] on div at bounding box center [408, 385] width 329 height 372
paste textarea "{"path":{"path":"normal/307/e933581b-af01-4cb4-b632-885217e043fc","moduleName":…"
type textarea "{"path":{"path":"normal/307/e933581b-af01-4cb4-b632-885217e043fc","moduleName":…"
click at [547, 175] on button "Beautify" at bounding box center [545, 181] width 55 height 18
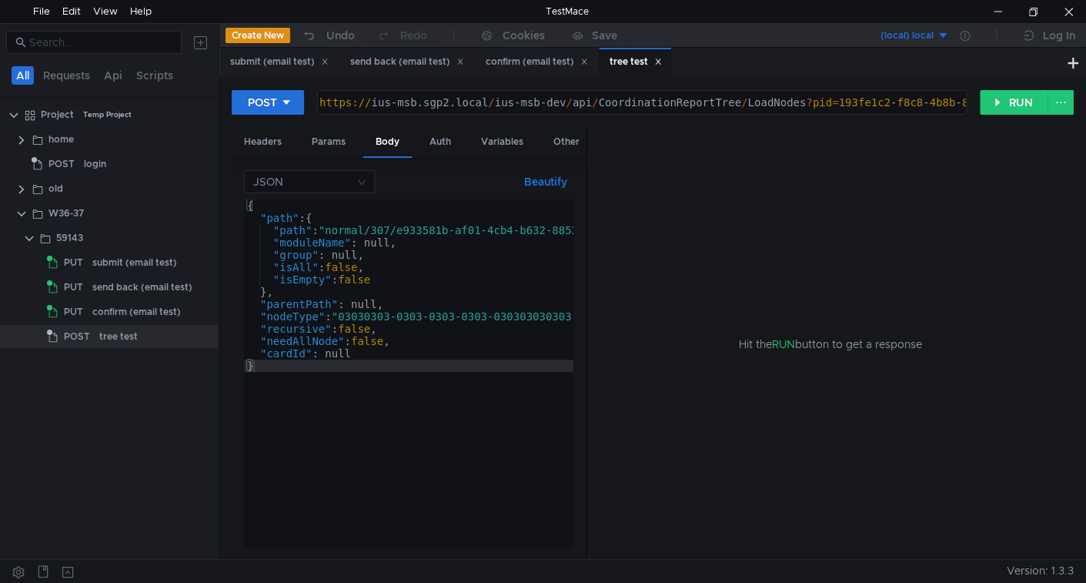
scroll to position [0, 0]
click at [567, 99] on div "https:// ius-msb.sgp2.local / ius-msb-dev / api / CoordinationReportTree / Load…" at bounding box center [694, 114] width 756 height 37
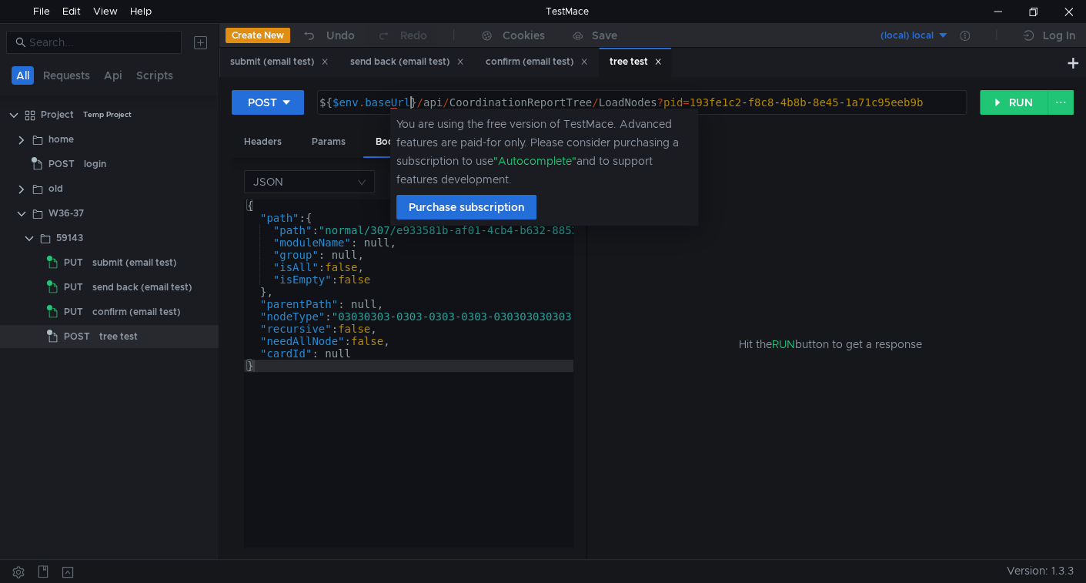
scroll to position [0, 5]
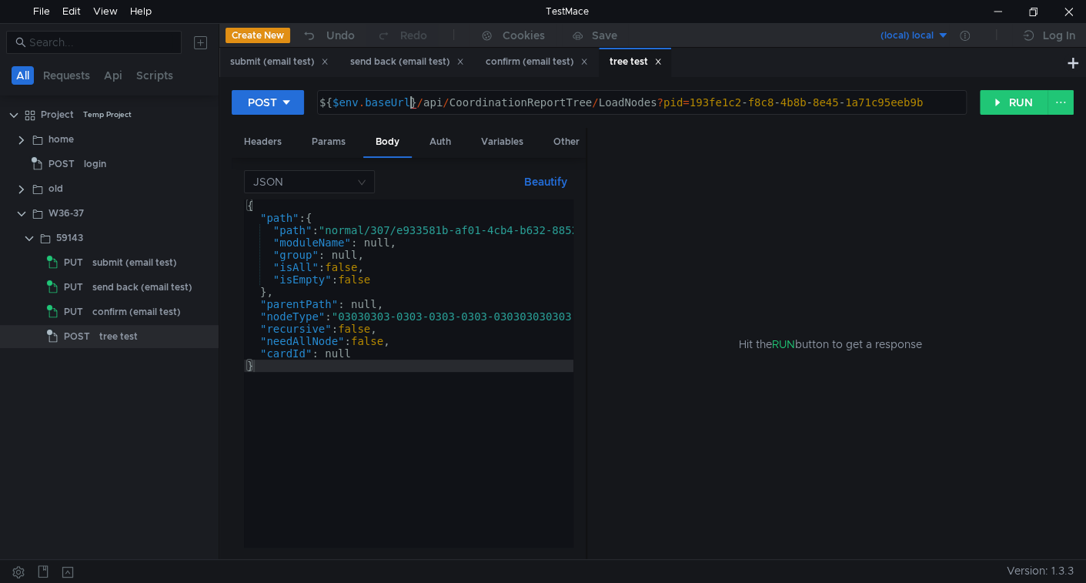
type textarea "${$env.baseUrl}/api/CoordinationReportTree/LoadNodes?pid=193fe1c2-f8c8-4b8b-8e4…"
type textarea "},"
click at [420, 288] on div "{ "path" : { "path" : "normal/307/e933581b-af01-4cb4-b632-885217e043fc" , "modu…" at bounding box center [447, 382] width 407 height 366
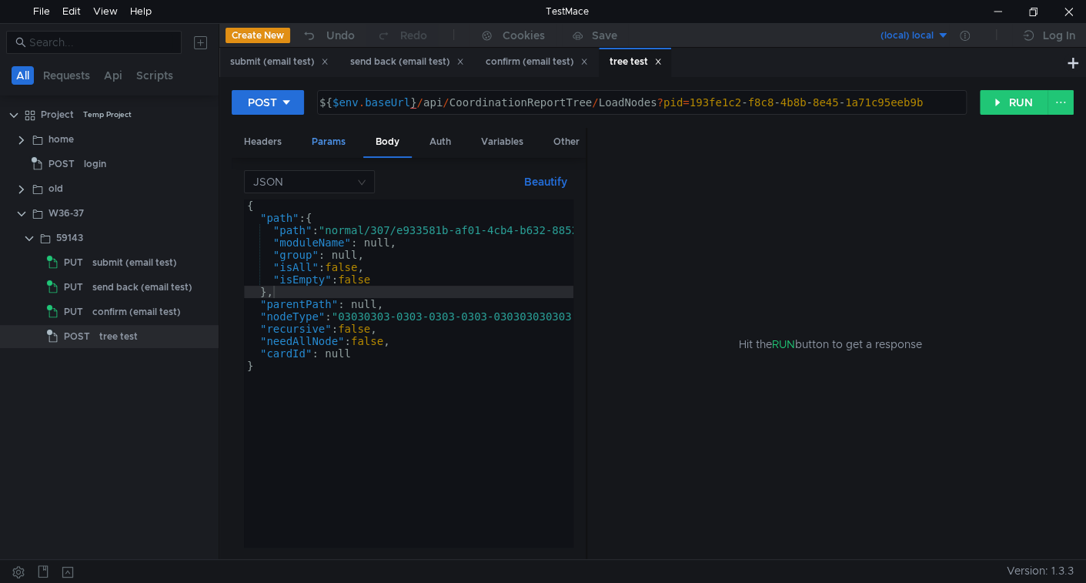
click at [320, 137] on div "Params" at bounding box center [328, 142] width 58 height 28
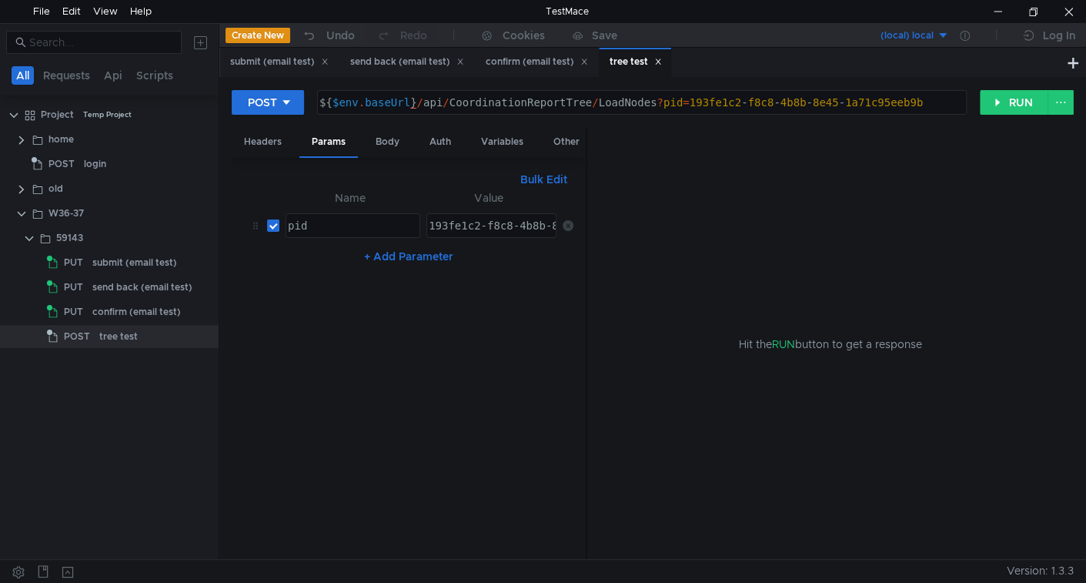
click at [564, 220] on icon at bounding box center [568, 225] width 11 height 11
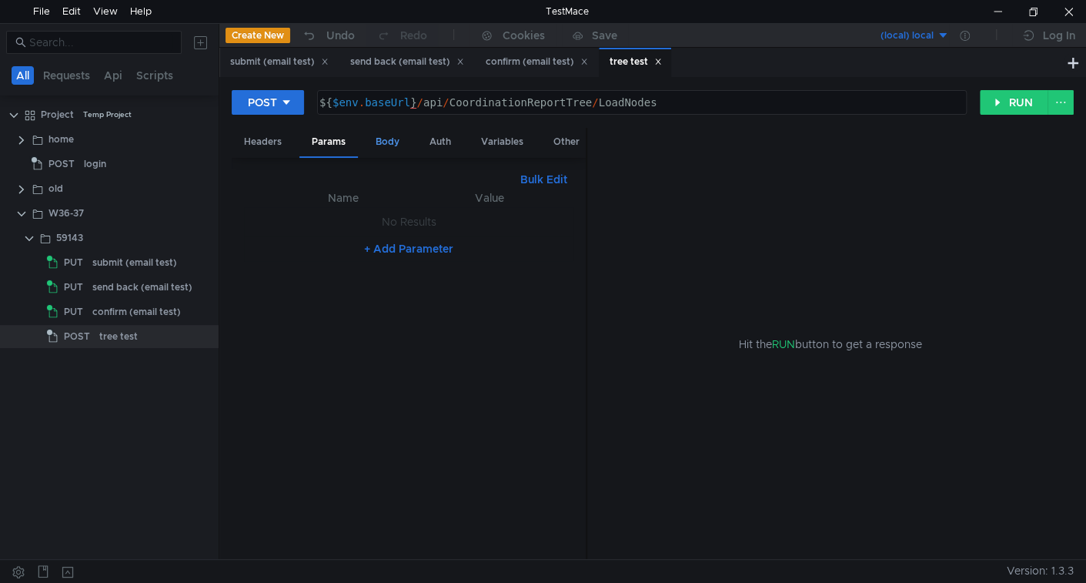
click at [385, 139] on div "Body" at bounding box center [387, 142] width 48 height 28
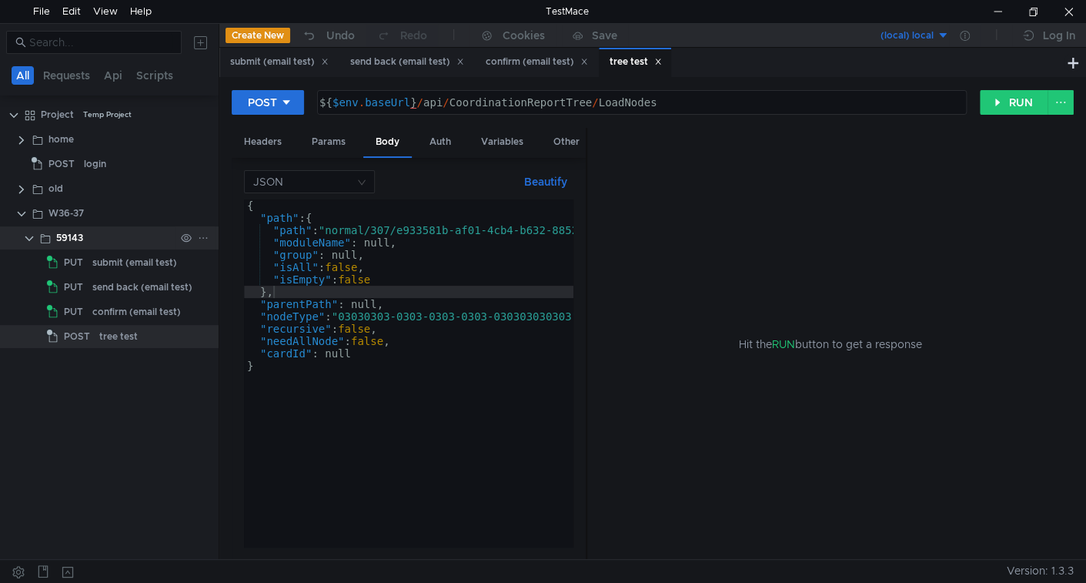
click at [203, 239] on icon at bounding box center [203, 237] width 11 height 11
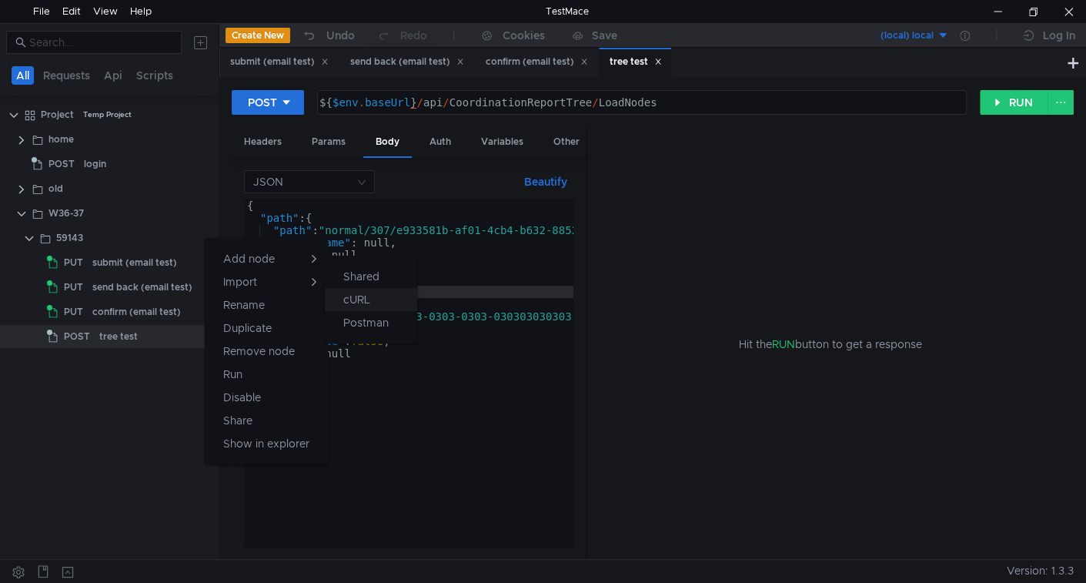
click at [342, 289] on button "cURL" at bounding box center [371, 299] width 92 height 23
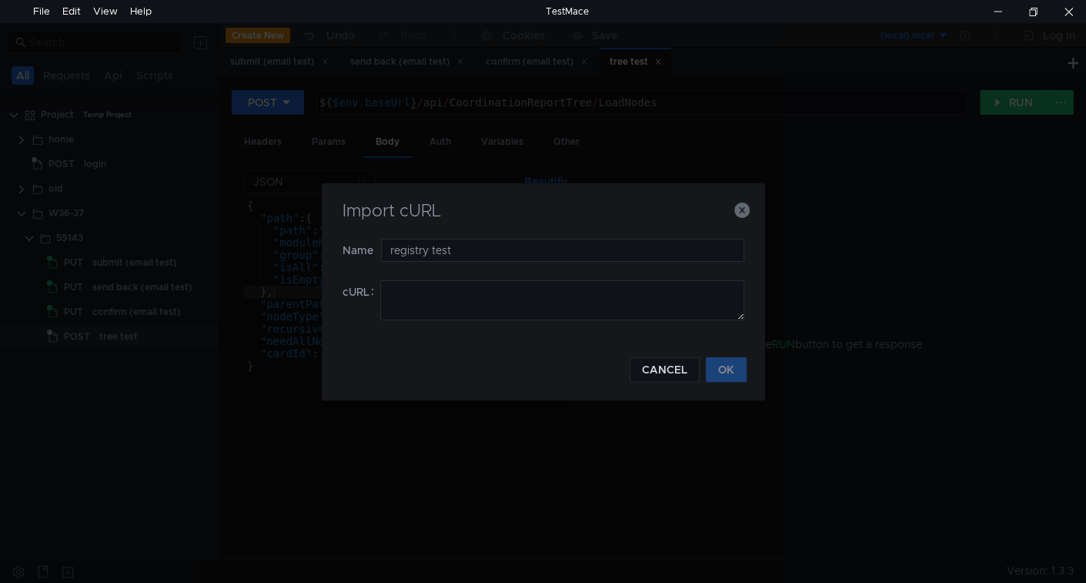
type input "registry test"
paste textarea "curl 'https://ius-msb.sgp2.local/ius-msb-dev/api/CoordinationReportRegistry?&pa…"
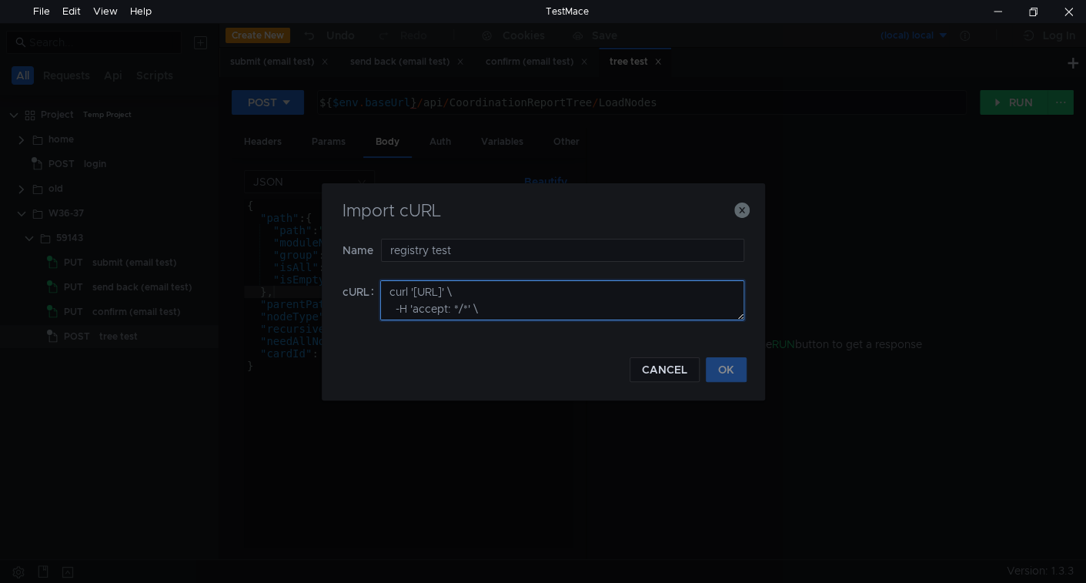
scroll to position [340, 0]
type textarea "curl 'https://ius-msb.sgp2.local/ius-msb-dev/api/CoordinationReportRegistry?&pa…"
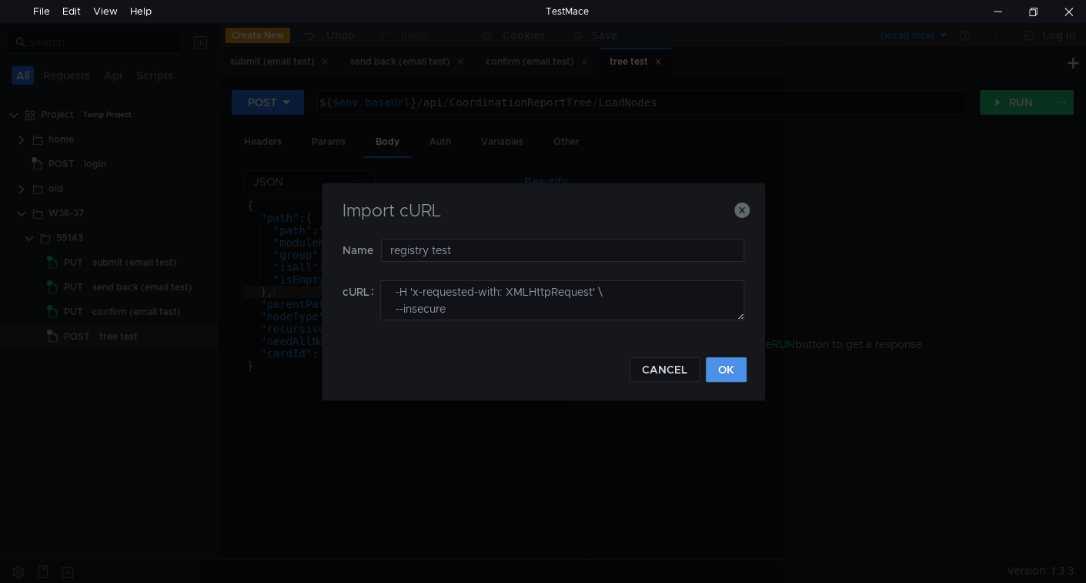
click at [728, 371] on button "OK" at bounding box center [726, 369] width 41 height 25
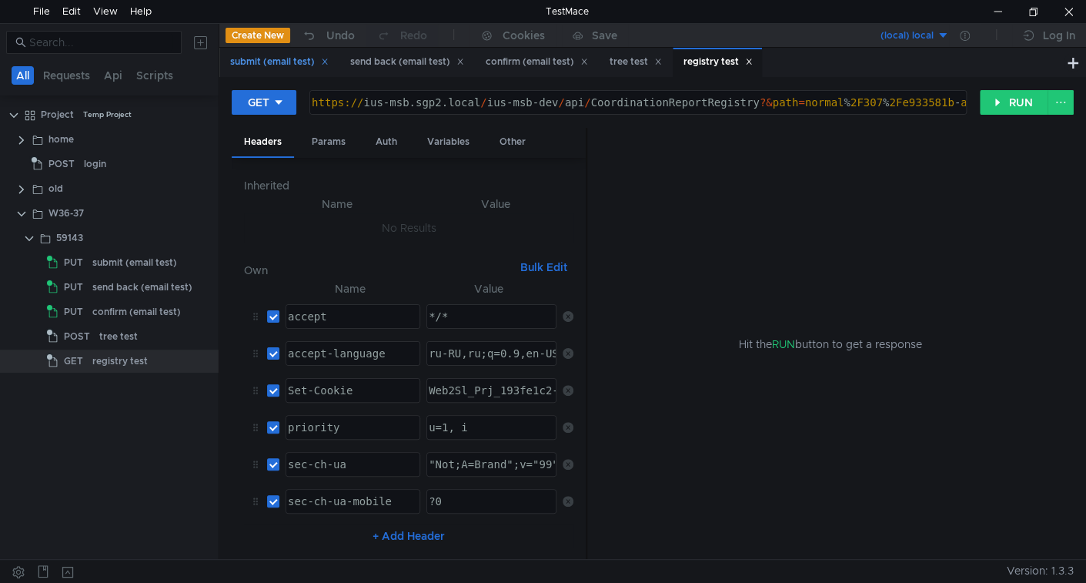
click at [326, 64] on icon at bounding box center [325, 62] width 8 height 8
click at [343, 63] on icon at bounding box center [340, 61] width 5 height 5
click at [329, 62] on icon at bounding box center [329, 62] width 8 height 8
click at [558, 102] on div "https:// ius-msb.sgp2.local / ius-msb-dev / api / CoordinationReportRegistry ?&…" at bounding box center [906, 114] width 1195 height 37
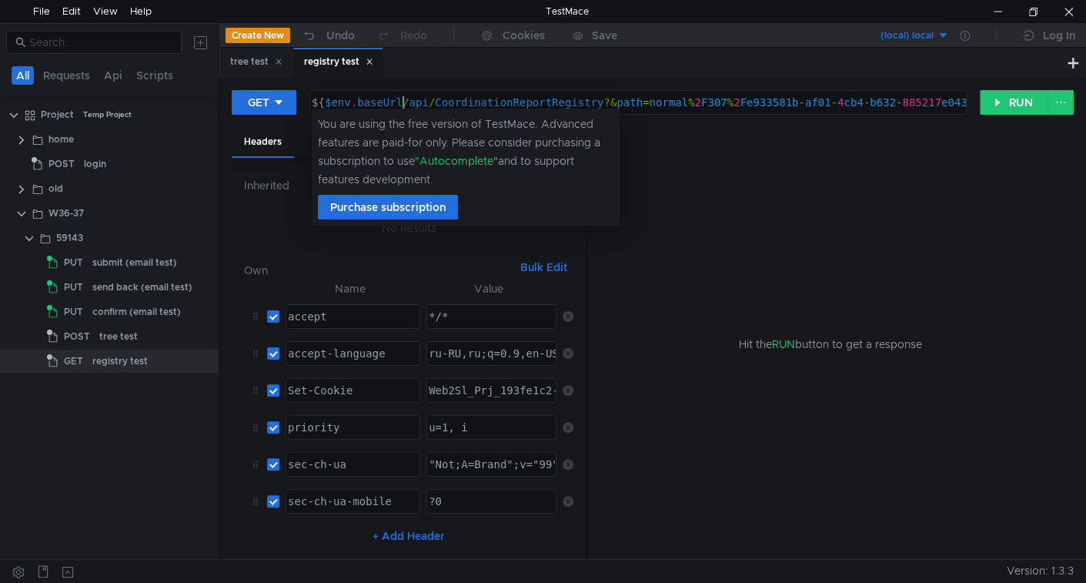
scroll to position [0, 6]
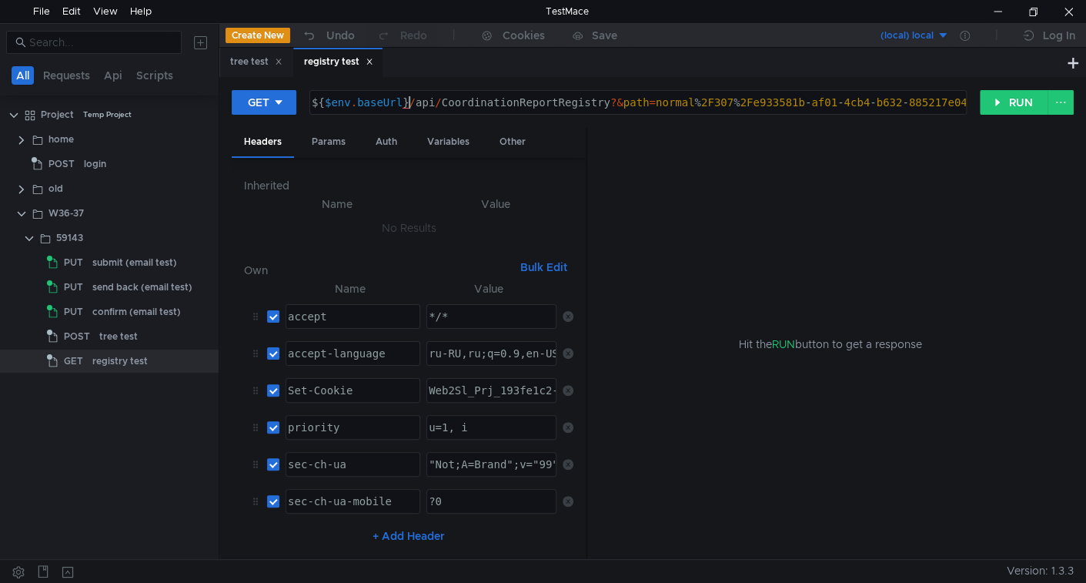
type textarea "${$env.baseUrl}/api/CoordinationReportRegistry?&path=normal%2F307%2Fe933581b-af…"
drag, startPoint x: 305, startPoint y: 110, endPoint x: 280, endPoint y: 112, distance: 24.7
click at [303, 110] on div "GET ${$env.baseUrl}/api/CoordinationReportRegistry?&path=normal%2F307%2Fe933581…" at bounding box center [606, 102] width 748 height 26
click at [276, 111] on button "GET" at bounding box center [264, 102] width 65 height 25
click at [268, 155] on li "POST" at bounding box center [265, 159] width 67 height 25
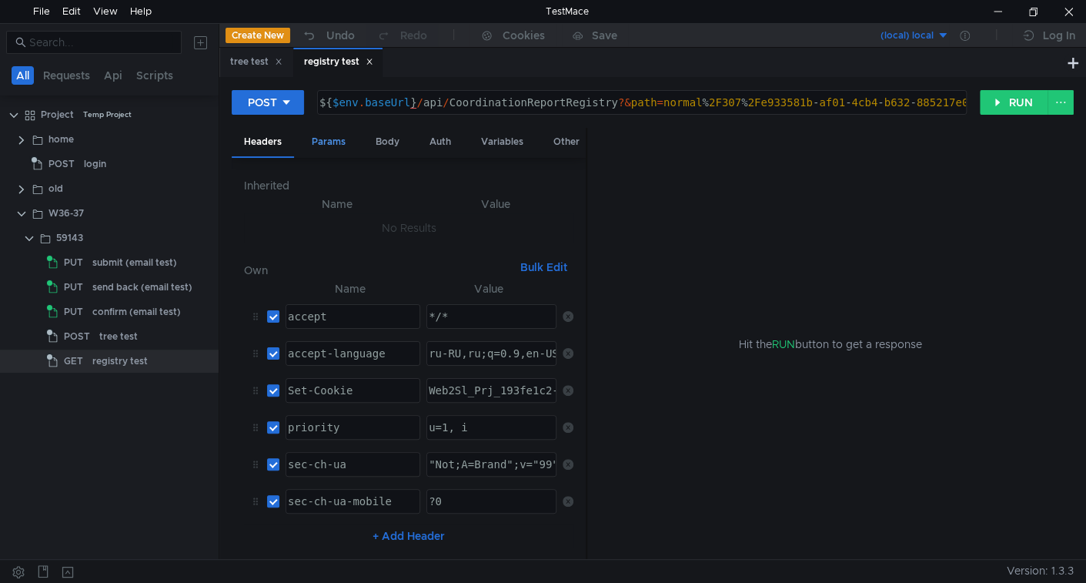
click at [309, 144] on div "Params" at bounding box center [328, 142] width 58 height 28
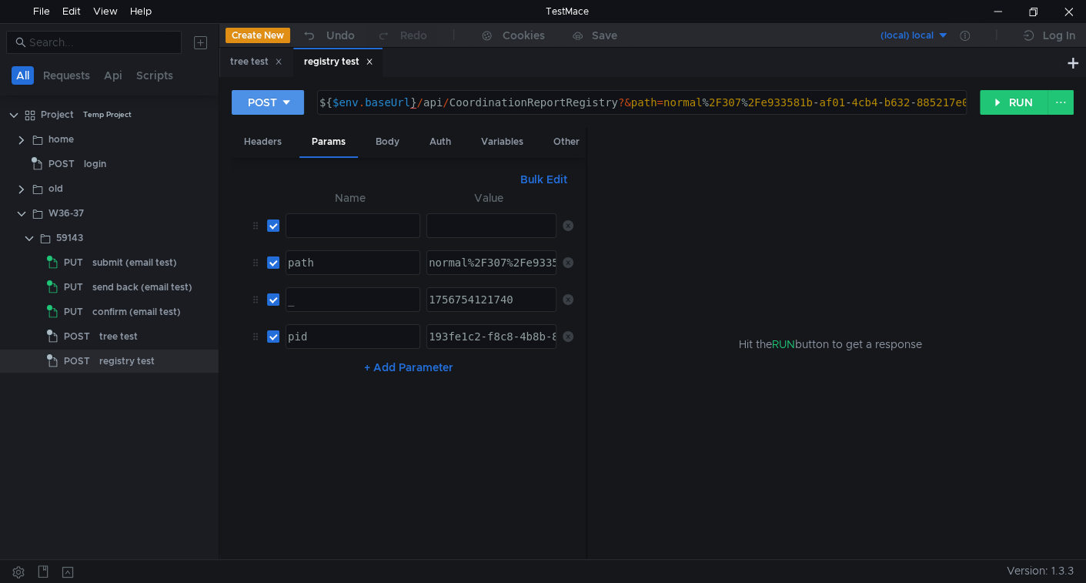
click at [288, 107] on div at bounding box center [286, 102] width 11 height 17
click at [271, 134] on li "GET" at bounding box center [268, 134] width 72 height 25
click at [396, 219] on div at bounding box center [351, 237] width 133 height 37
click at [479, 231] on div at bounding box center [490, 237] width 129 height 37
click at [377, 222] on div at bounding box center [351, 237] width 133 height 37
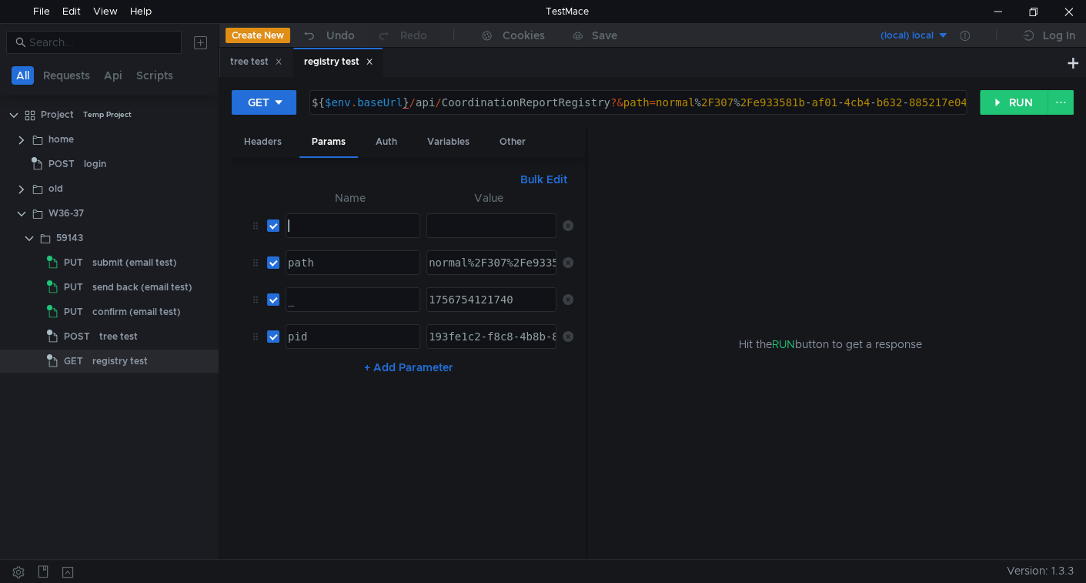
click at [453, 224] on div at bounding box center [490, 237] width 129 height 37
click at [567, 223] on icon at bounding box center [568, 225] width 11 height 11
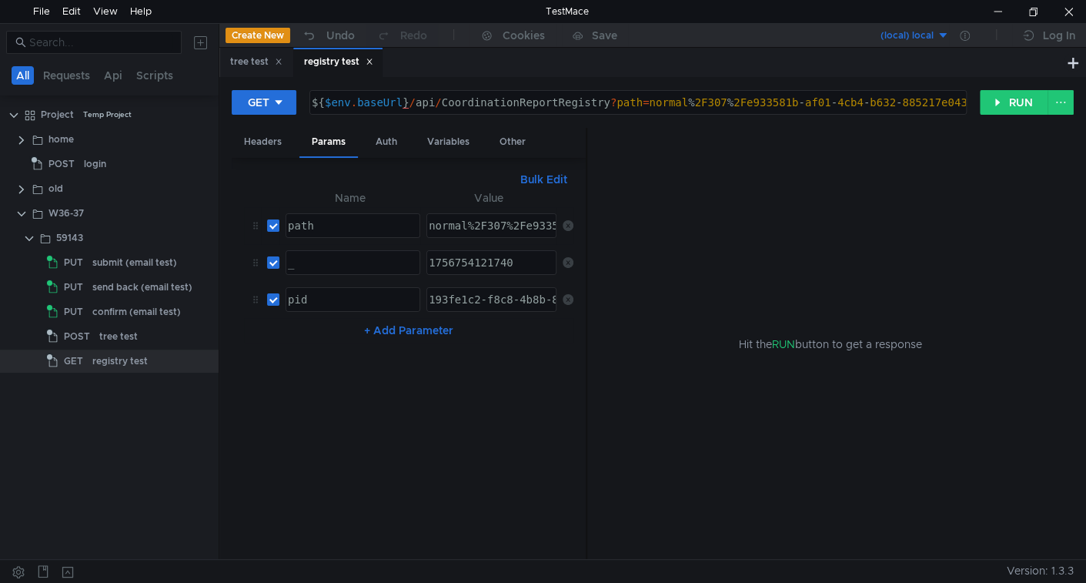
click at [446, 222] on div "normal%2F307%2Fe933581b-af01-4cb4-b632-885217e043fc" at bounding box center [594, 237] width 336 height 37
paste textarea "/307/"
type textarea "normal/307/e933581b-af01-4cb4-b632-885217e043fc"
click at [569, 257] on icon at bounding box center [568, 262] width 11 height 11
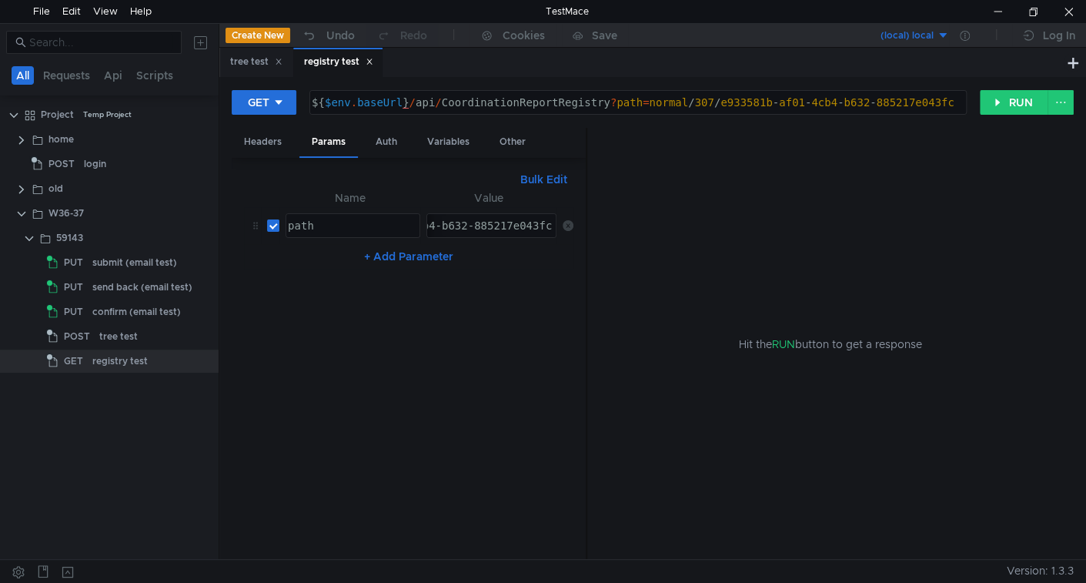
type textarea "path"
click at [333, 219] on div "path" at bounding box center [351, 237] width 133 height 37
click at [437, 221] on div "normal/307/e933581b-af01-4cb4-b632-885217e043fc" at bounding box center [399, 237] width 310 height 37
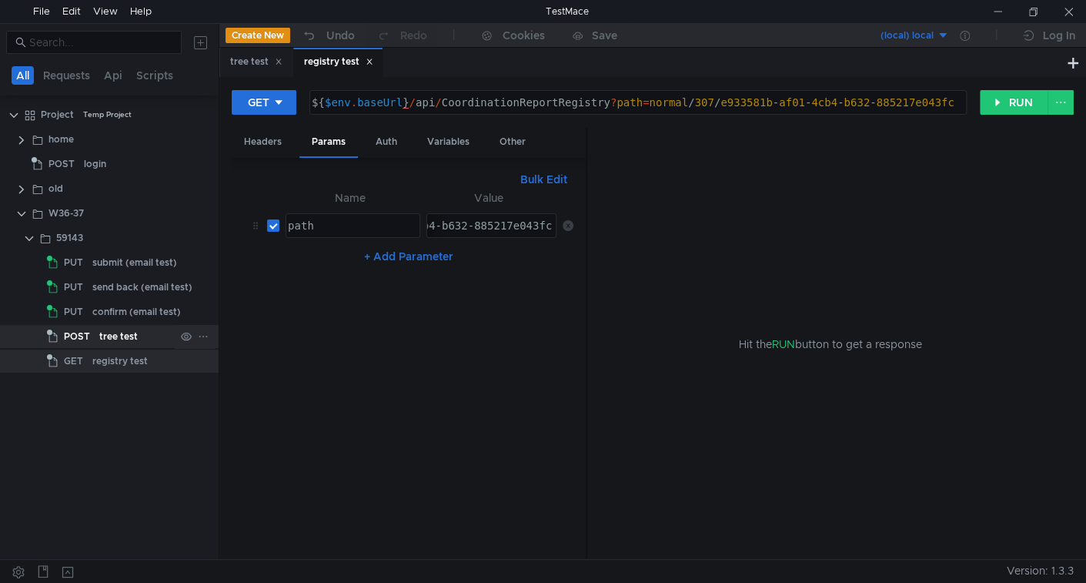
click at [112, 331] on div "tree test" at bounding box center [118, 336] width 38 height 23
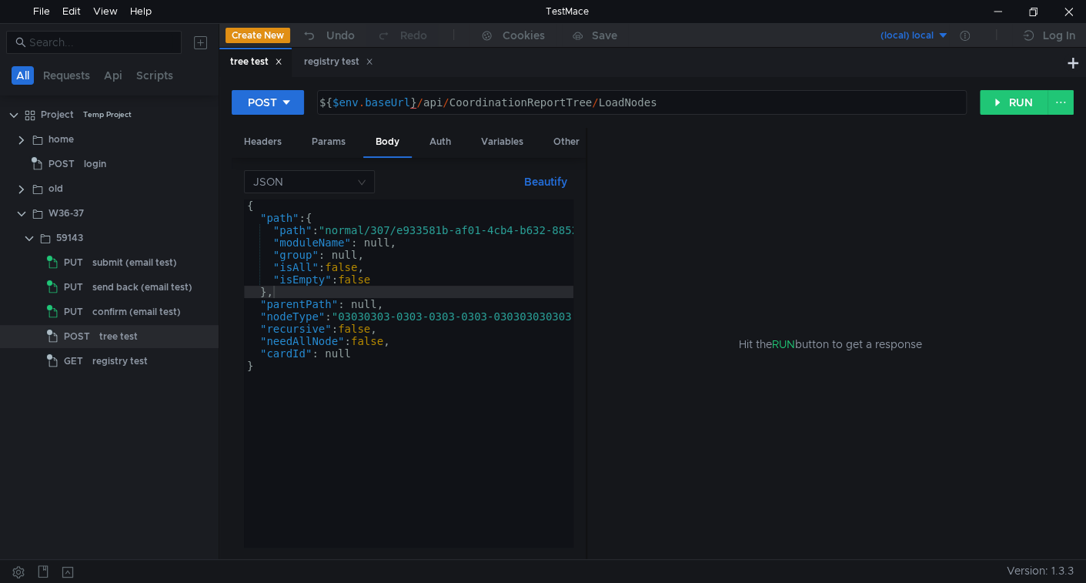
type textarea "${$env.baseUrl}/api/CoordinationReportTree/LoadNodes"
click at [490, 99] on div "${ $env . baseUrl } / api / CoordinationReportTree / LoadNodes" at bounding box center [640, 114] width 648 height 37
click at [66, 353] on span "GET" at bounding box center [73, 360] width 19 height 23
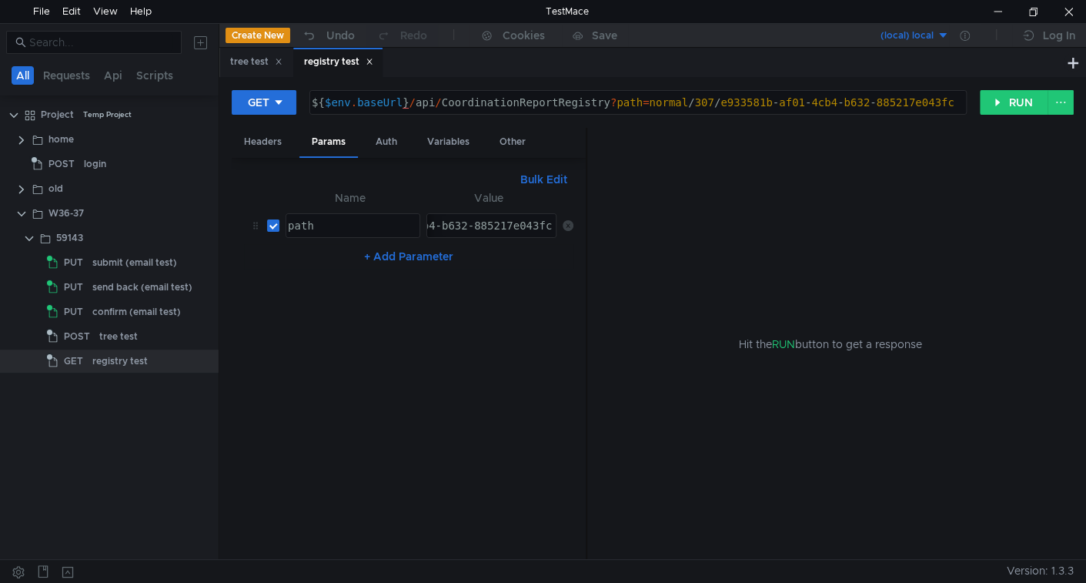
type textarea "${$env.baseUrl}/api/CoordinationReportRegistry?path=normal/307/e933581b-af01-4c…"
click at [486, 103] on div "${ $env . baseUrl } / api / CoordinationReportRegistry ? path = normal / 307 / …" at bounding box center [637, 114] width 656 height 37
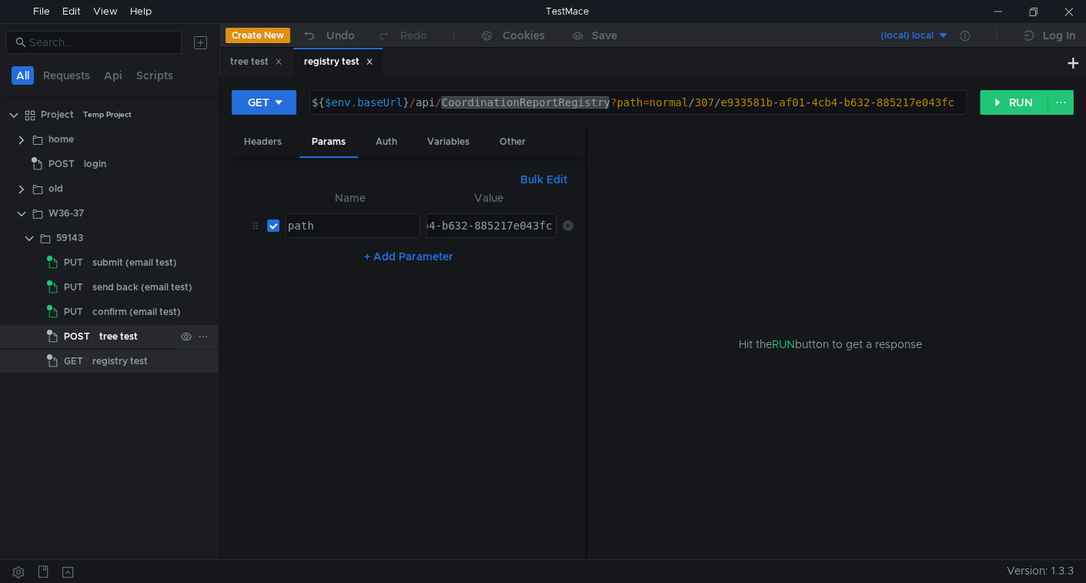
click at [85, 341] on span "POST" at bounding box center [77, 336] width 26 height 23
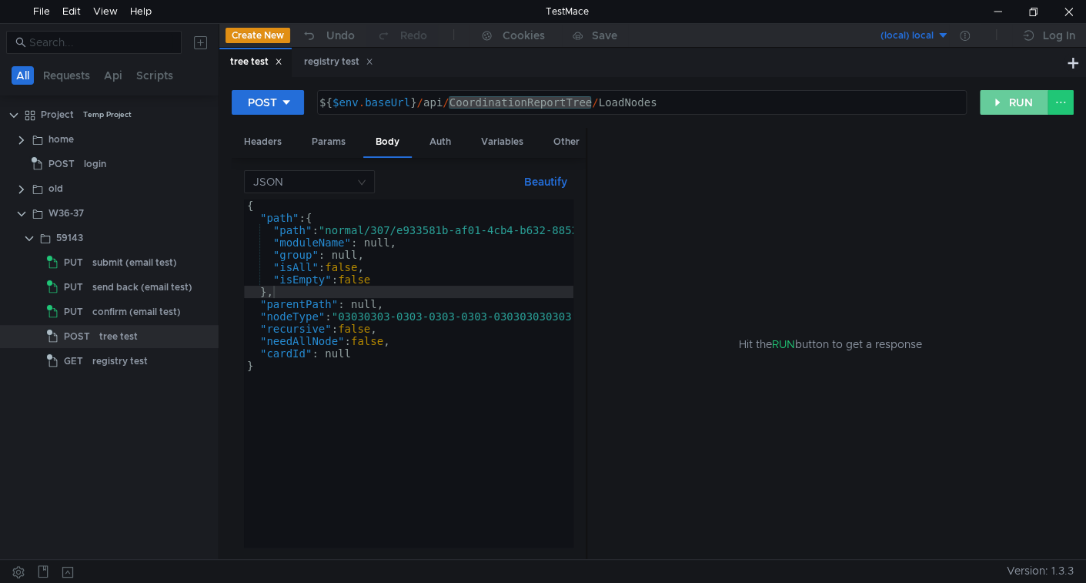
click at [1009, 108] on button "RUN" at bounding box center [1014, 102] width 68 height 25
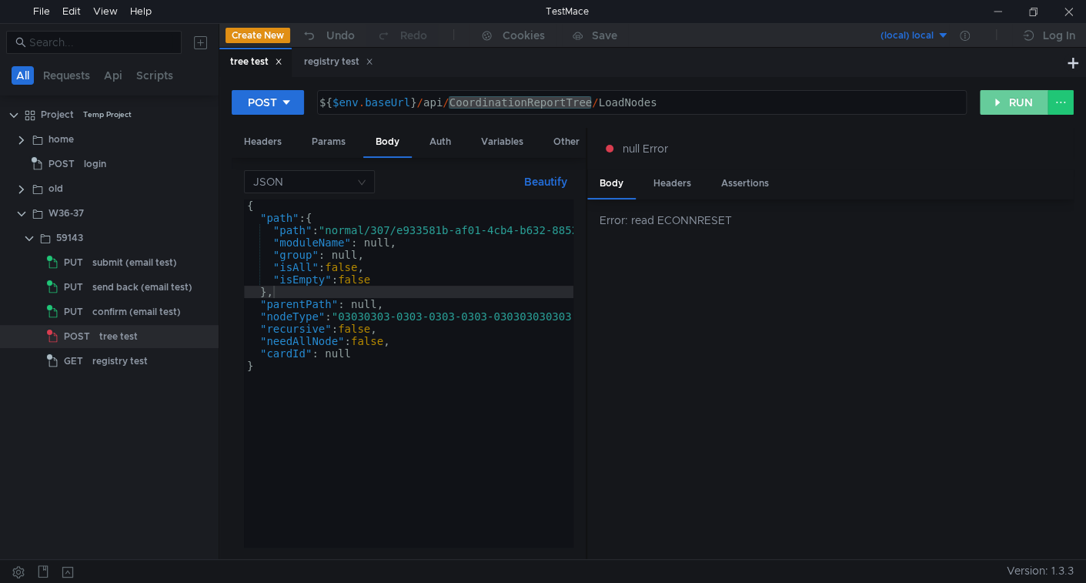
click at [1002, 102] on button "RUN" at bounding box center [1014, 102] width 68 height 25
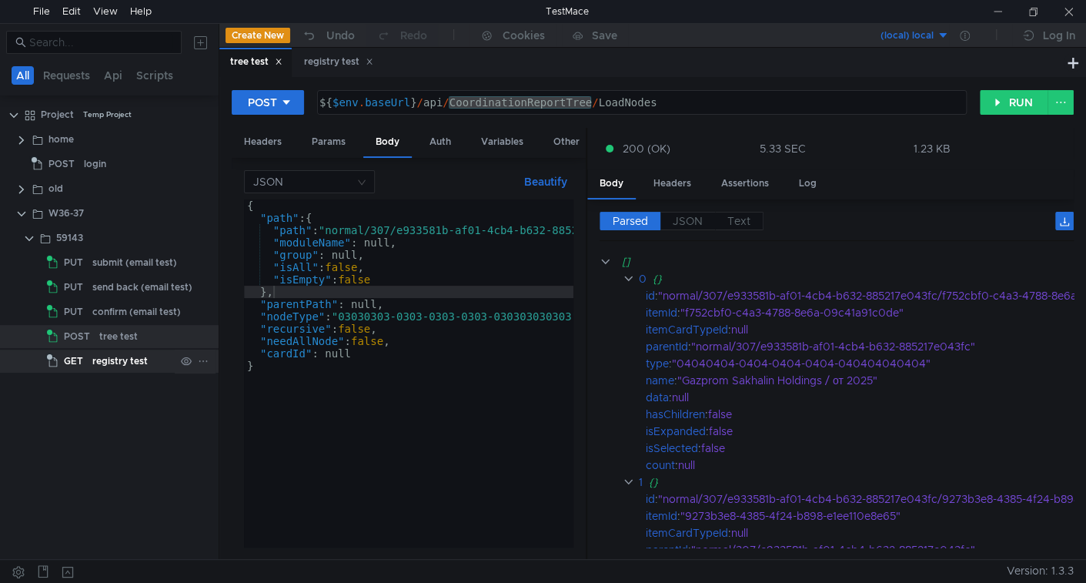
click at [107, 356] on div "registry test" at bounding box center [119, 360] width 55 height 23
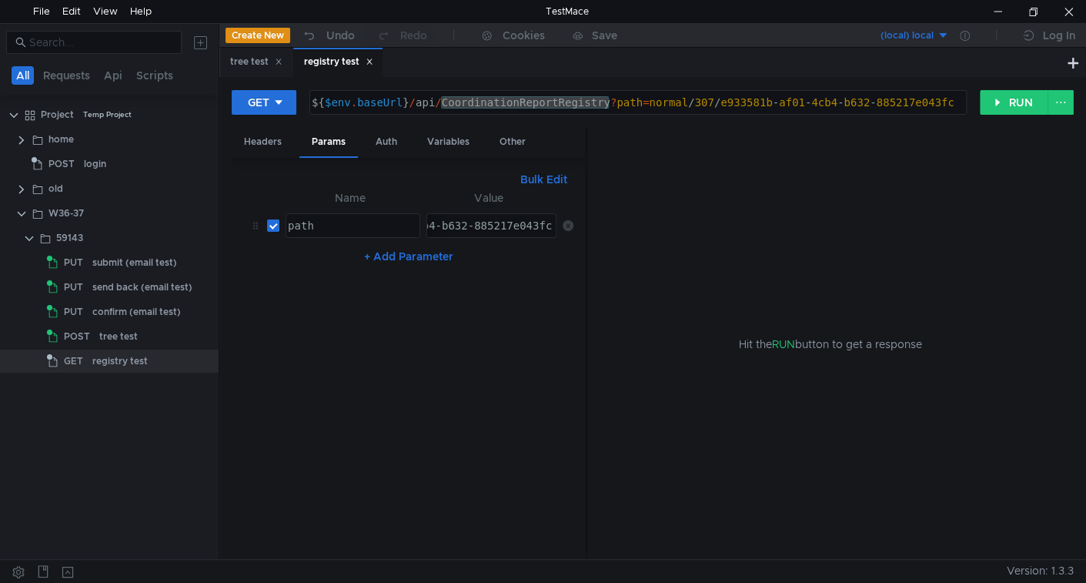
click at [503, 215] on div "normal/307/e933581b-af01-4cb4-b632-885217e043fc" at bounding box center [491, 225] width 129 height 23
click at [1025, 98] on button "RUN" at bounding box center [1014, 102] width 68 height 25
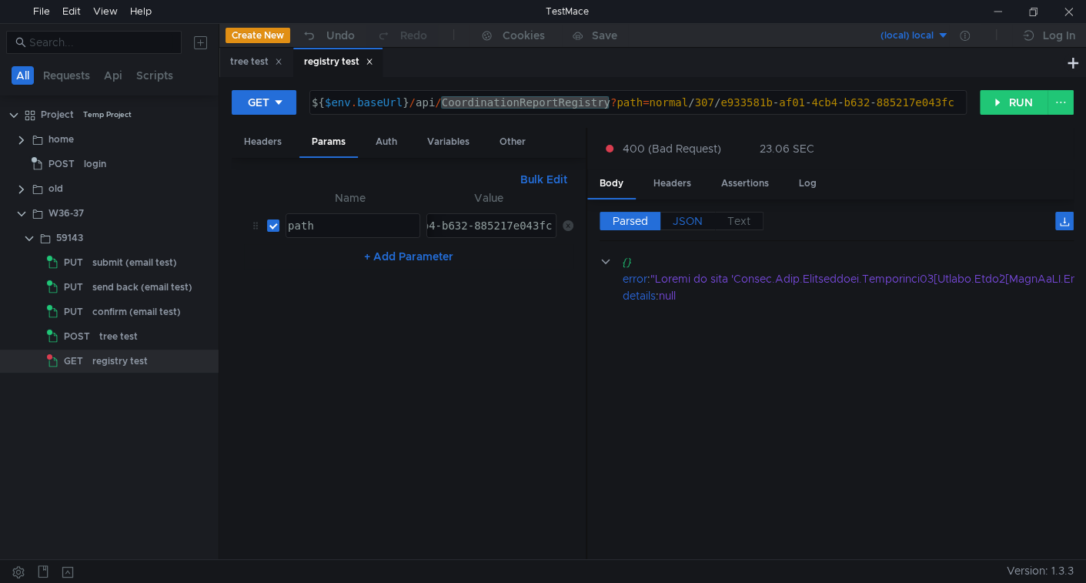
click at [685, 219] on span "JSON" at bounding box center [688, 221] width 30 height 14
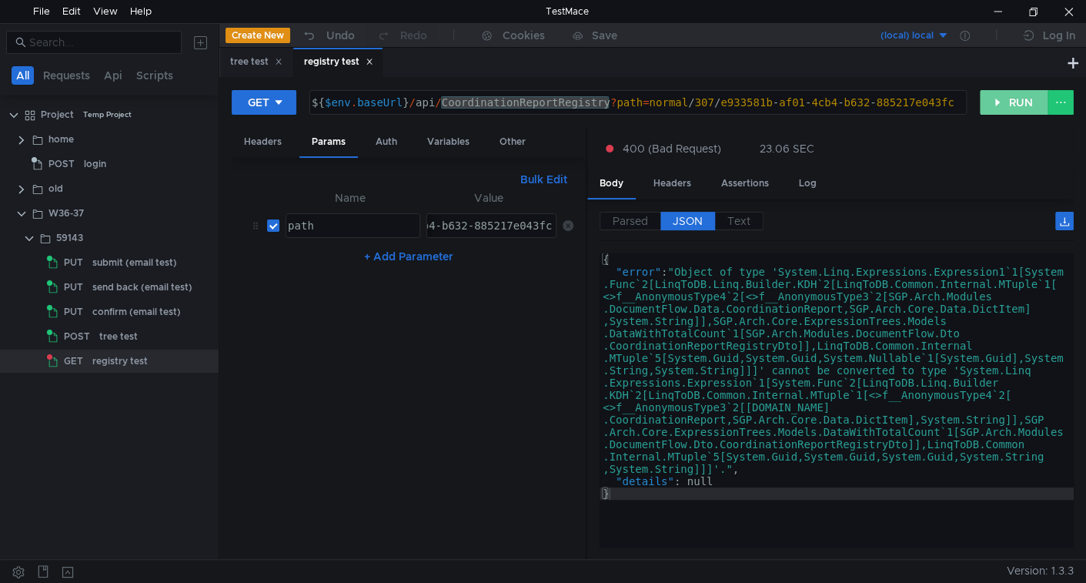
click at [1004, 105] on button "RUN" at bounding box center [1014, 102] width 68 height 25
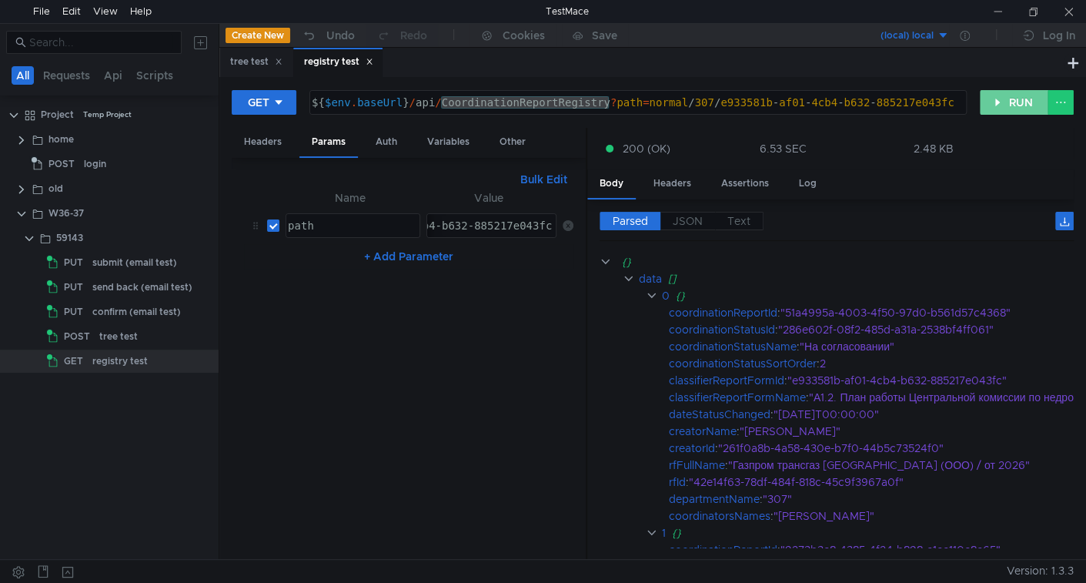
click at [1004, 100] on button "RUN" at bounding box center [1014, 102] width 68 height 25
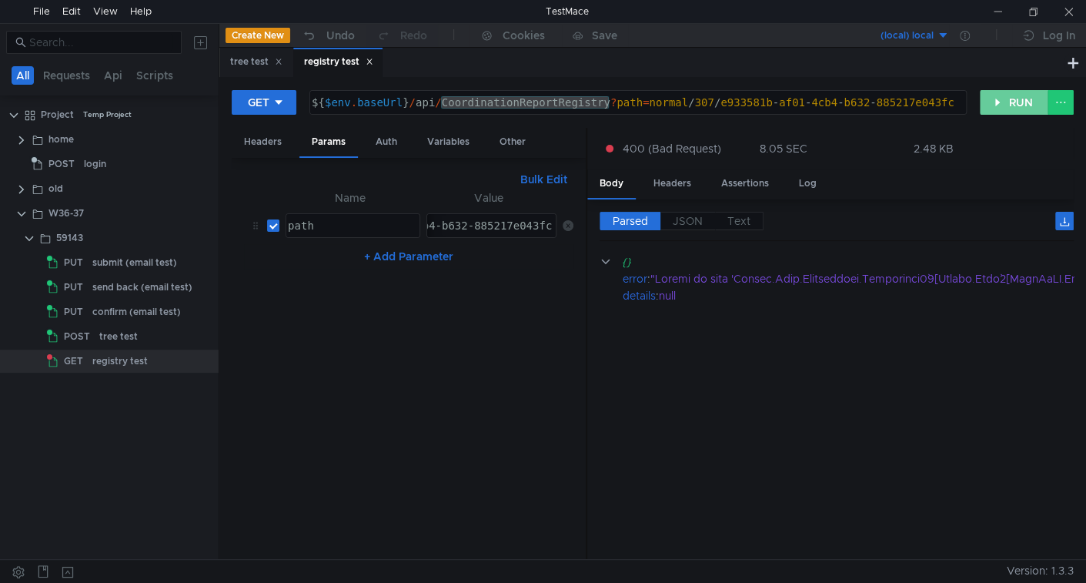
click at [1005, 102] on button "RUN" at bounding box center [1014, 102] width 68 height 25
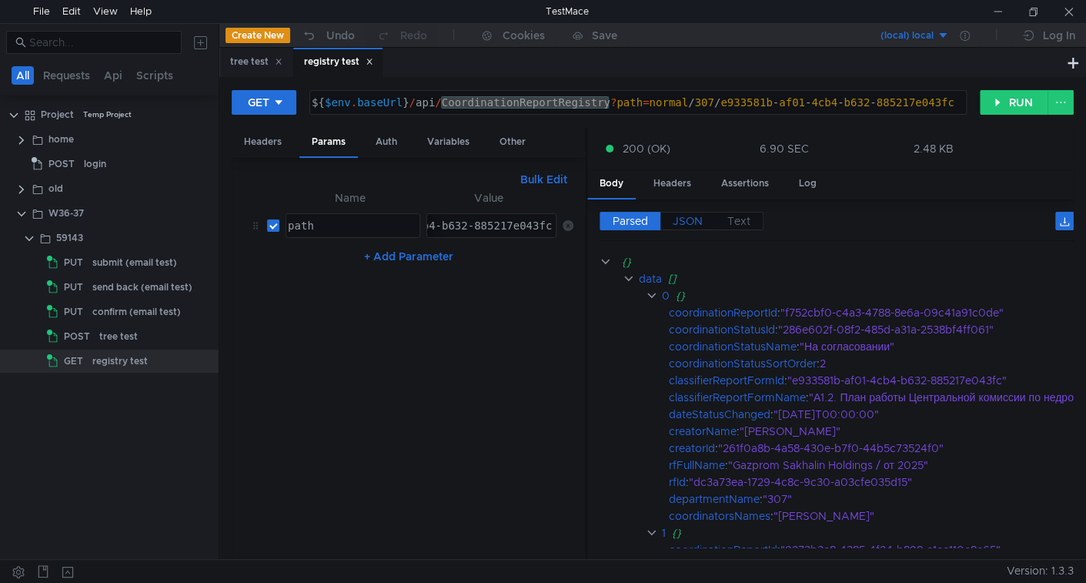
click at [689, 222] on span "JSON" at bounding box center [688, 221] width 30 height 14
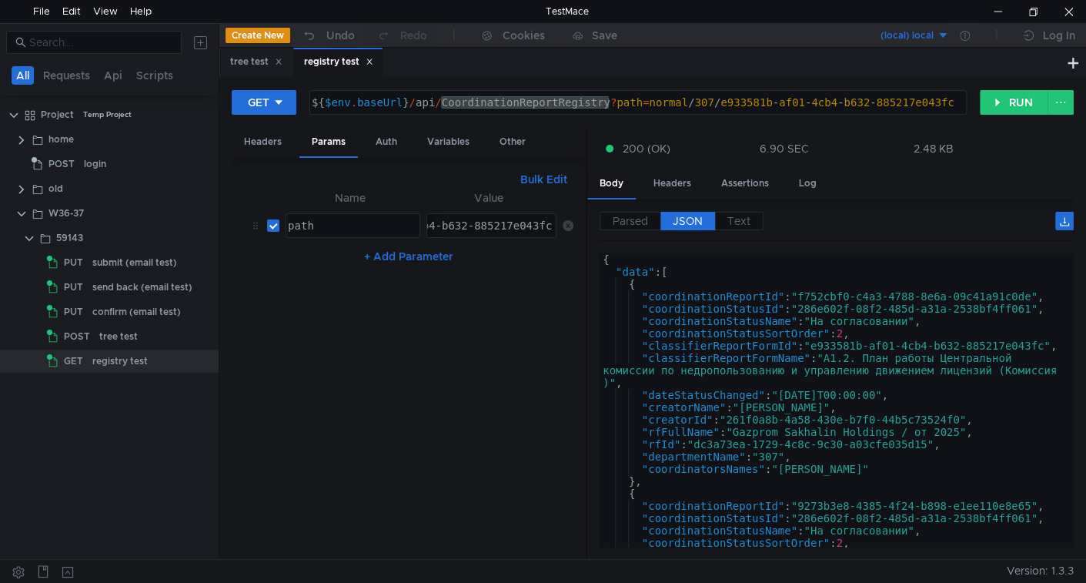
type textarea ""classifierReportFormId": "e933581b-af01-4cb4-b632-885217e043fc","
click at [792, 343] on div "{ "data" : [ { "coordinationReportId" : "f752cbf0-c4a3-4788-8e6a-09c41a91c0de" …" at bounding box center [833, 409] width 469 height 313
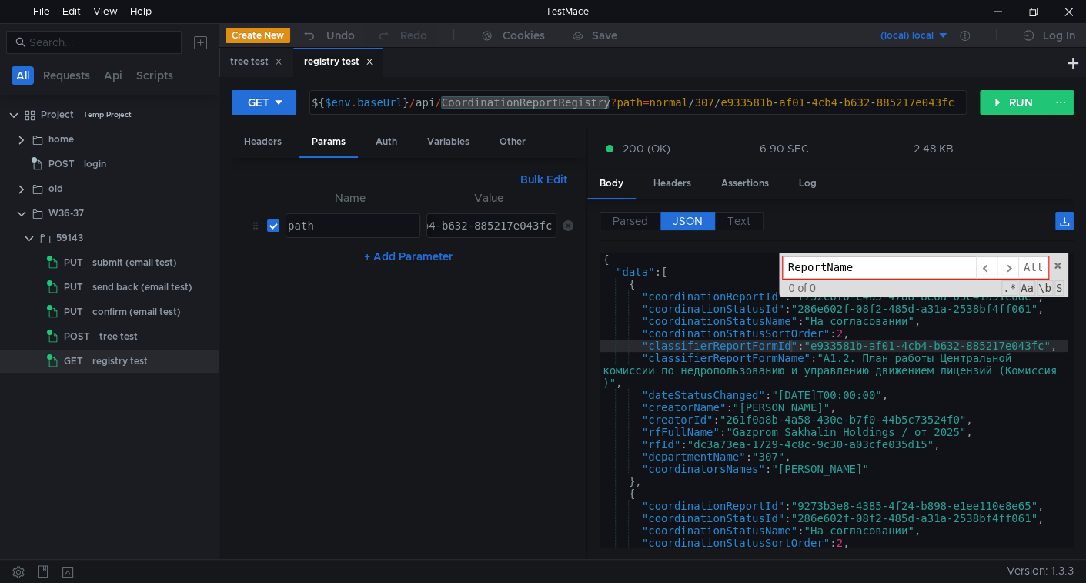
type input "ReportName"
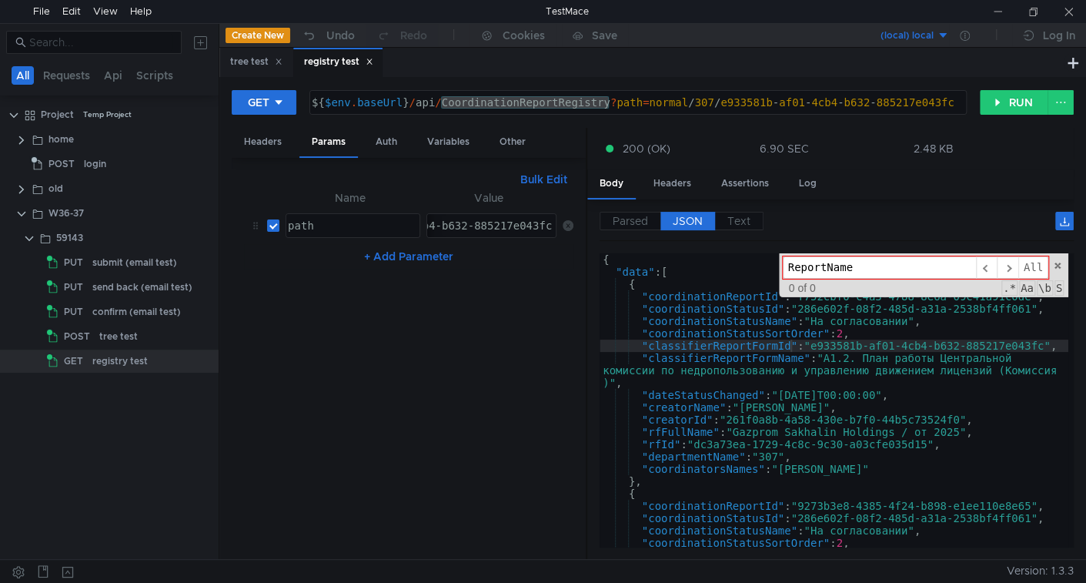
type textarea ""coordinationStatusId": "286e602f-08f2-485d-a31a-2538bf4ff061","
click at [765, 309] on div "{ "data" : [ { "coordinationReportId" : "f752cbf0-c4a3-4788-8e6a-09c41a91c0de" …" at bounding box center [833, 412] width 469 height 319
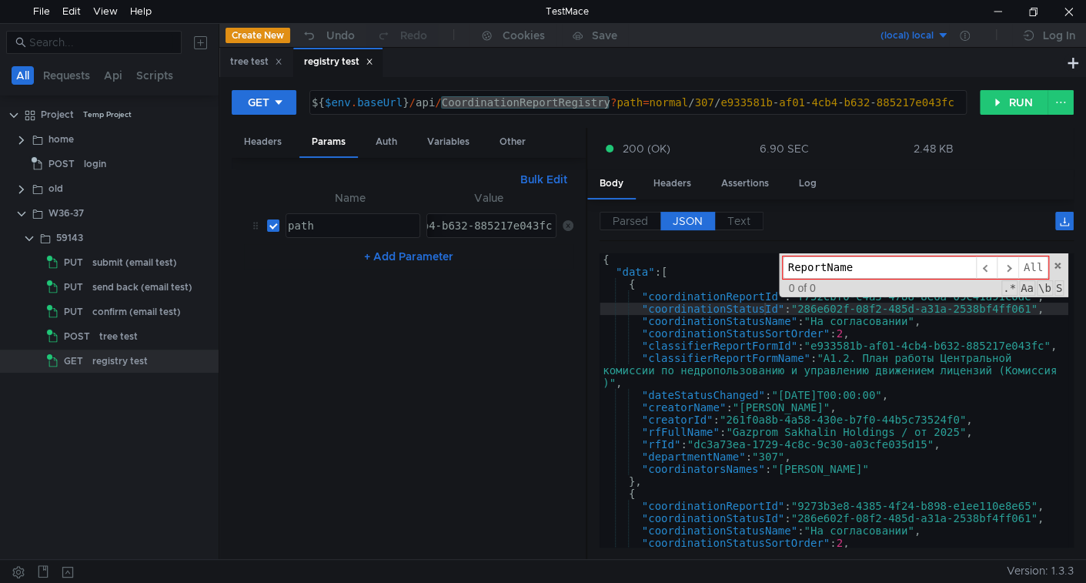
paste input "ClassifierReportForm"
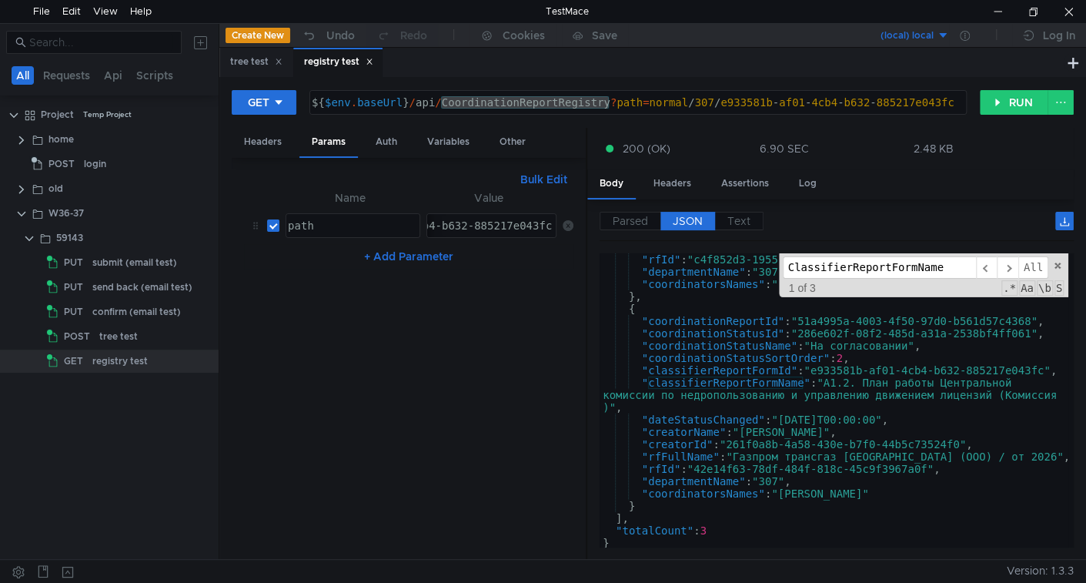
scroll to position [394, 0]
type input "ClassifierReportFormName"
type textarea ""classifierReportFormName": "А1.2. План работы Центральной комиссии по недропол…"
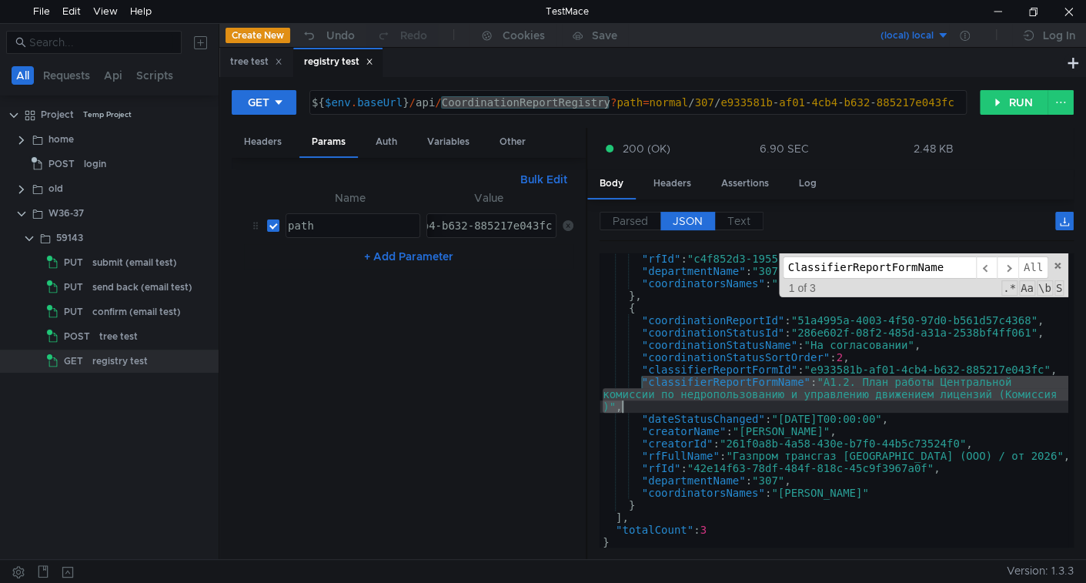
drag, startPoint x: 640, startPoint y: 382, endPoint x: 622, endPoint y: 402, distance: 27.2
click at [622, 402] on div ""rfId" : "c4f852d3-1955-4018-9590-1e61975c5790" , "departmentName" : "307" , "c…" at bounding box center [833, 411] width 469 height 319
type input ""classifierReportFormName": "А1.2. План работы Центральной комиссии по недропол…"
click at [1029, 269] on span "All" at bounding box center [1033, 267] width 30 height 22
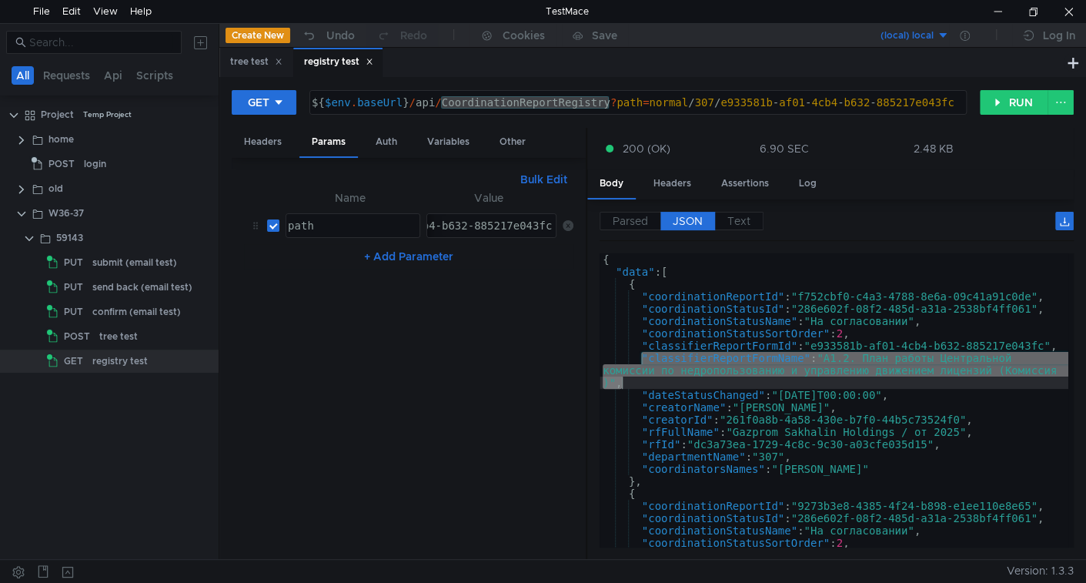
scroll to position [0, 0]
click at [870, 326] on div "{ "data" : [ { "coordinationReportId" : "f752cbf0-c4a3-4788-8e6a-09c41a91c0de" …" at bounding box center [833, 412] width 469 height 319
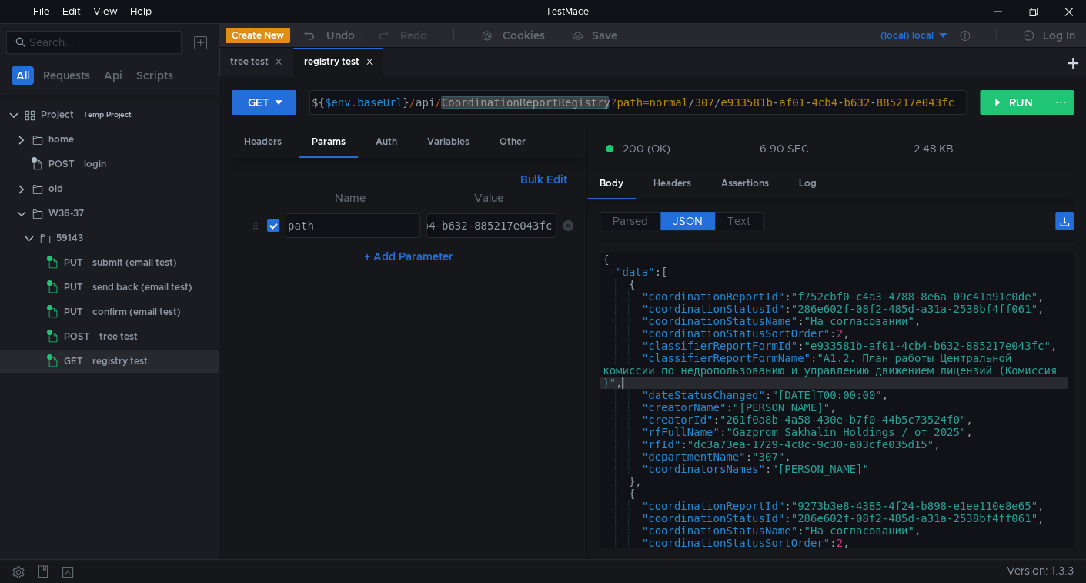
click at [790, 382] on div "{ "data" : [ { "coordinationReportId" : "f752cbf0-c4a3-4788-8e6a-09c41a91c0de" …" at bounding box center [833, 412] width 469 height 319
type textarea ""classifierReportFormName": "А1.2. План работы Центральной комиссии по недропол…"
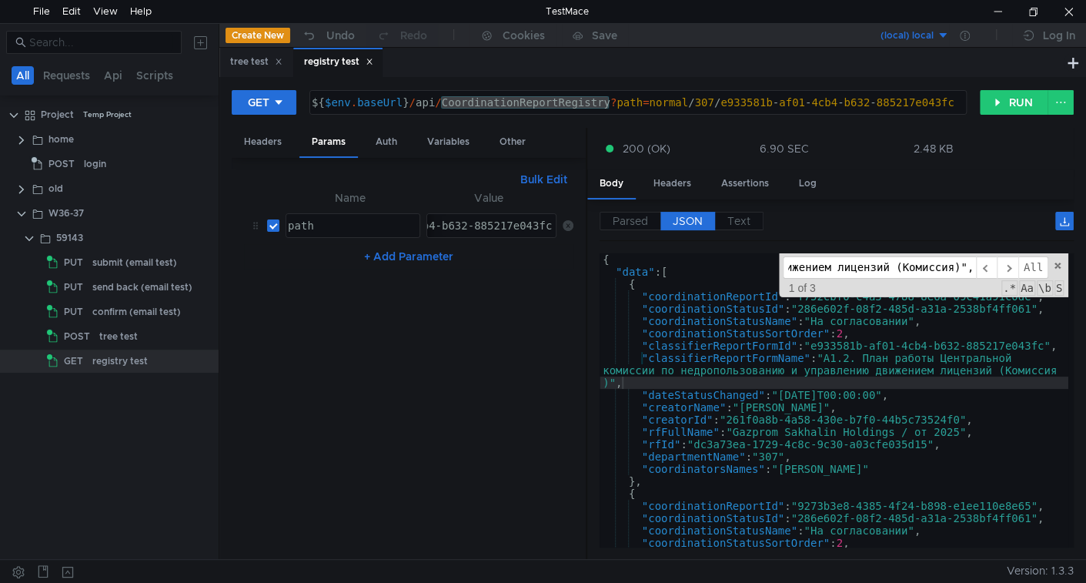
paste input "RfFullName"
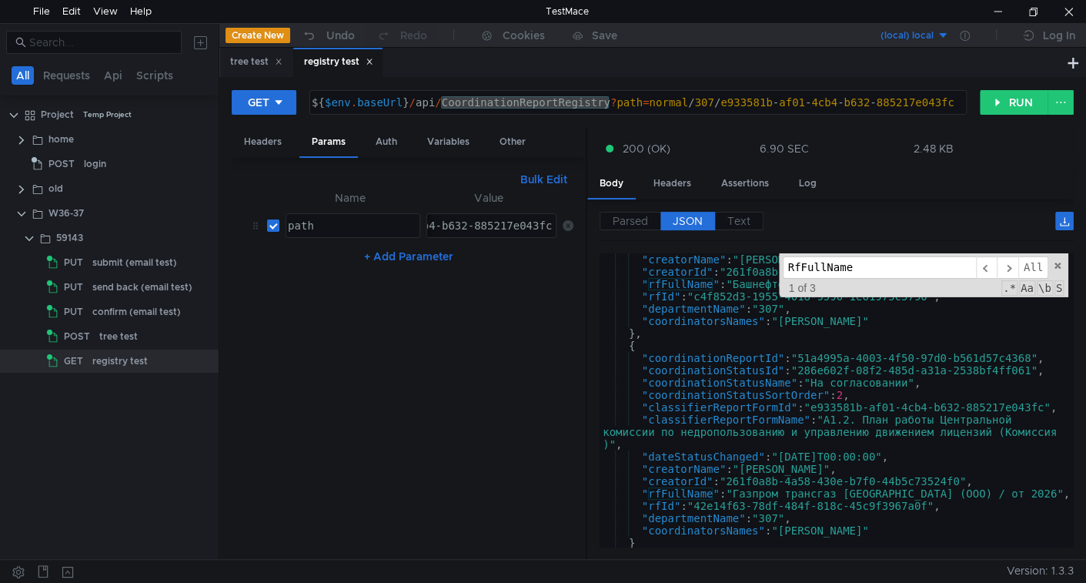
scroll to position [395, 0]
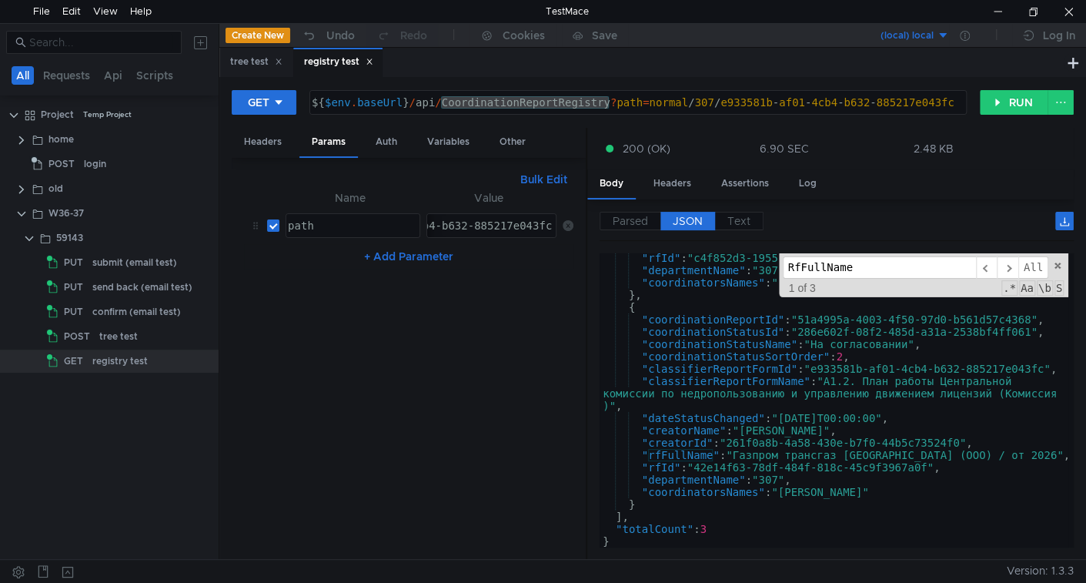
type input "RfFullName"
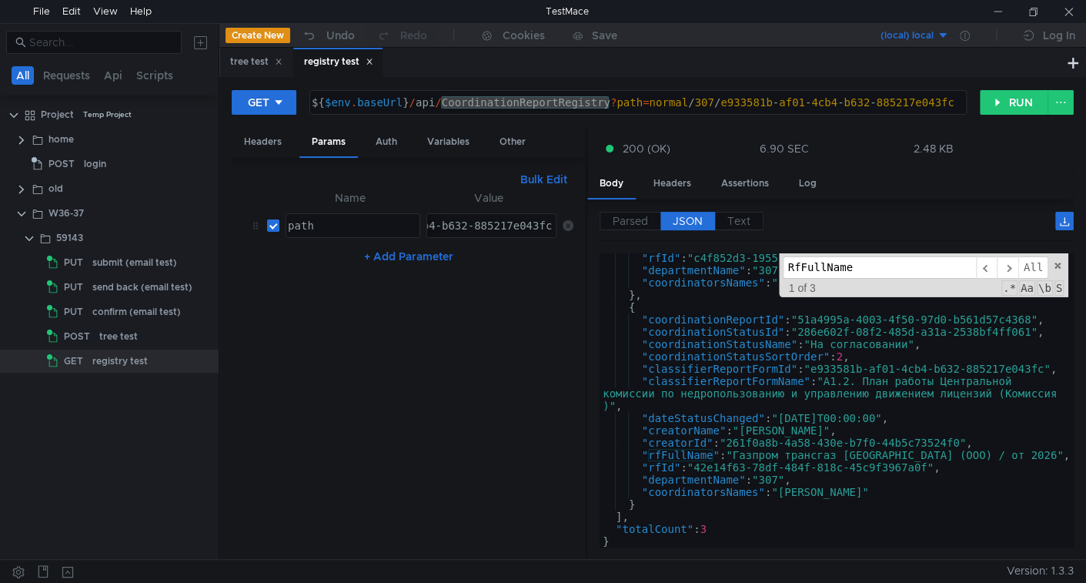
click at [1060, 269] on div "RfFullName ​ ​ All Replace All + 1 of 3 .* Aa \b S" at bounding box center [923, 275] width 289 height 44
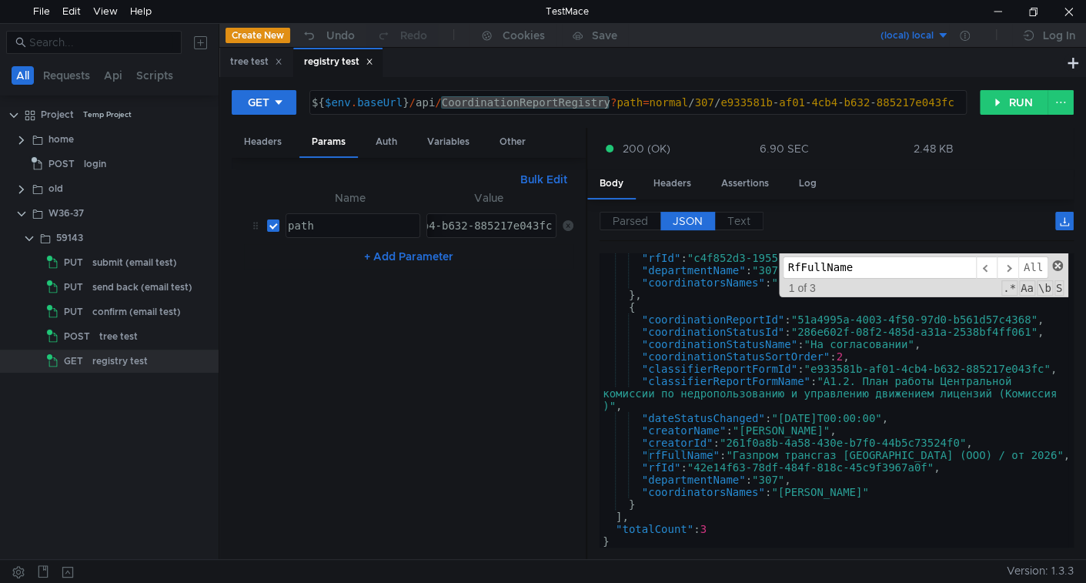
click at [1060, 265] on span at bounding box center [1057, 265] width 11 height 11
type textarea ""rfFullName": "Gazprom Sakhalin Holdings / от 2025","
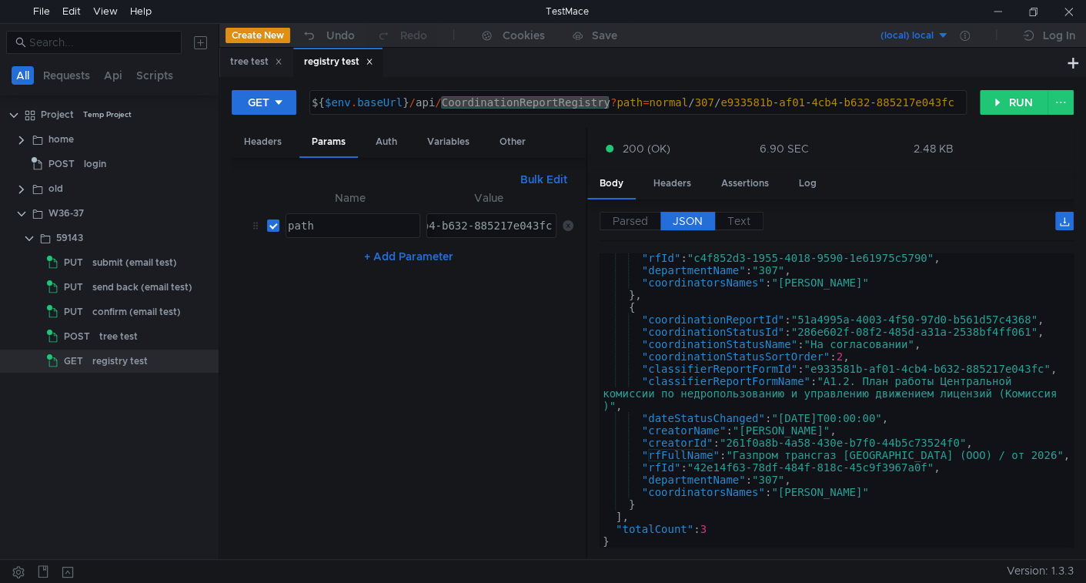
scroll to position [395, 0]
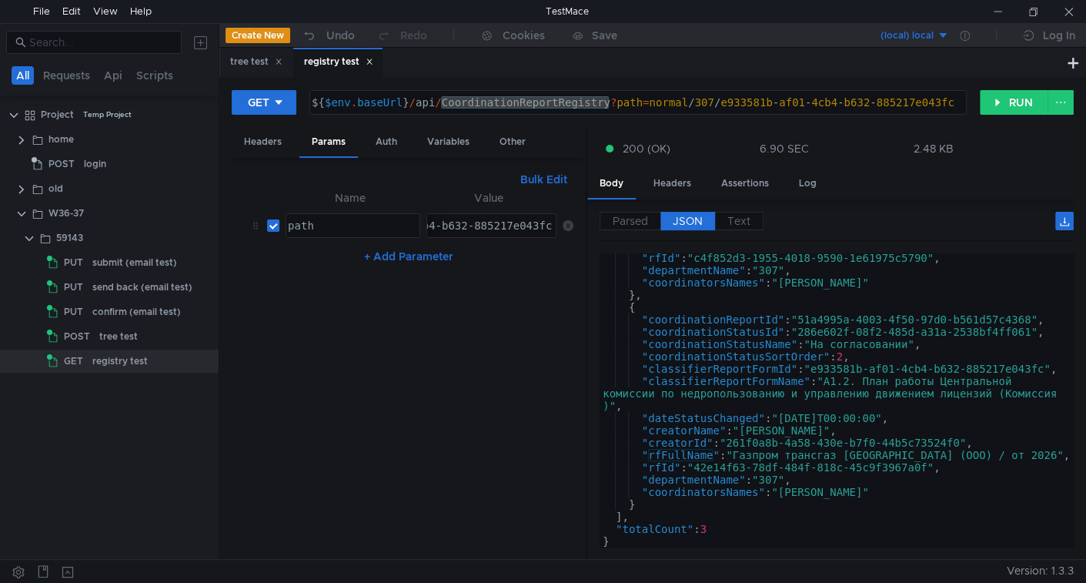
scroll to position [395, 0]
